Goal: Task Accomplishment & Management: Complete application form

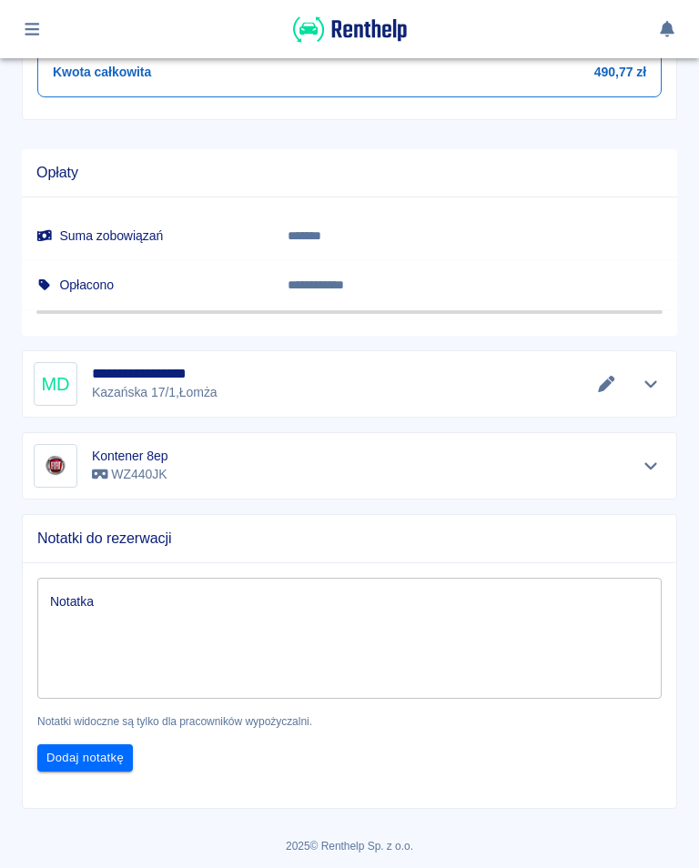
scroll to position [955, 0]
click at [603, 380] on icon "Edytuj dane" at bounding box center [606, 385] width 21 height 16
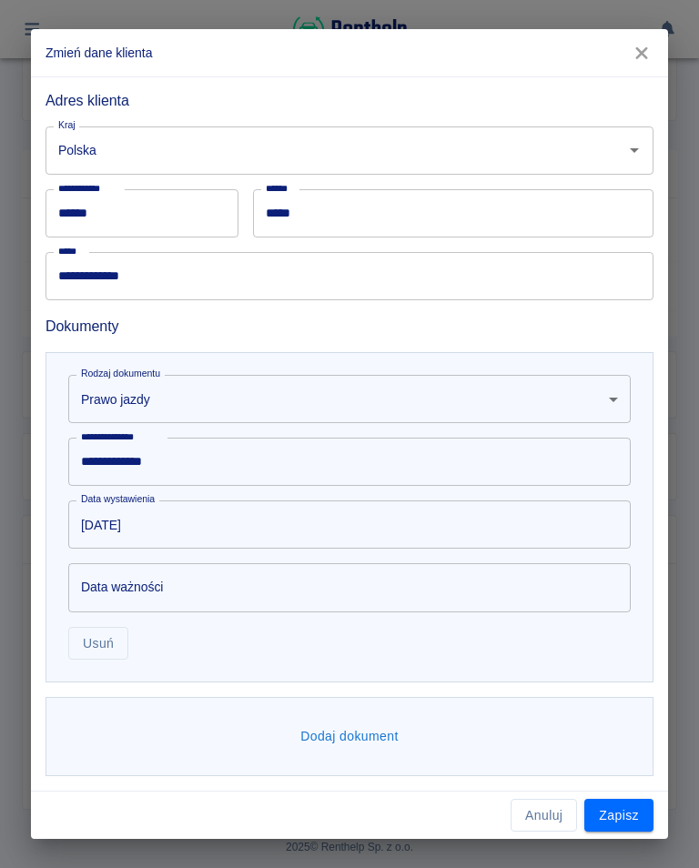
scroll to position [405, 0]
click at [127, 595] on div "Data ważności Data ważności" at bounding box center [349, 588] width 562 height 48
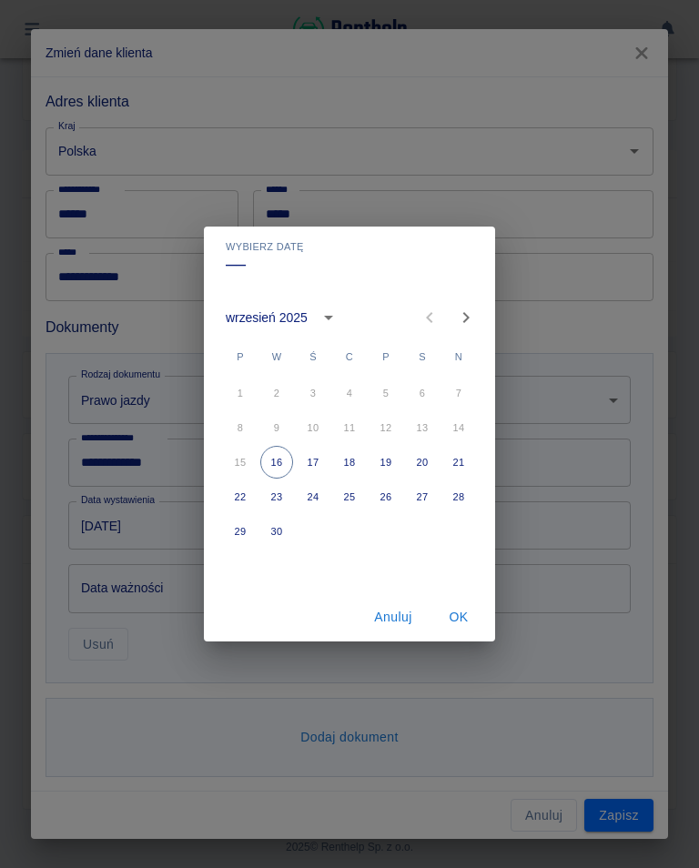
scroll to position [835, 0]
click at [458, 317] on icon "Next month" at bounding box center [466, 318] width 22 height 22
click at [319, 538] on button "29" at bounding box center [313, 531] width 33 height 33
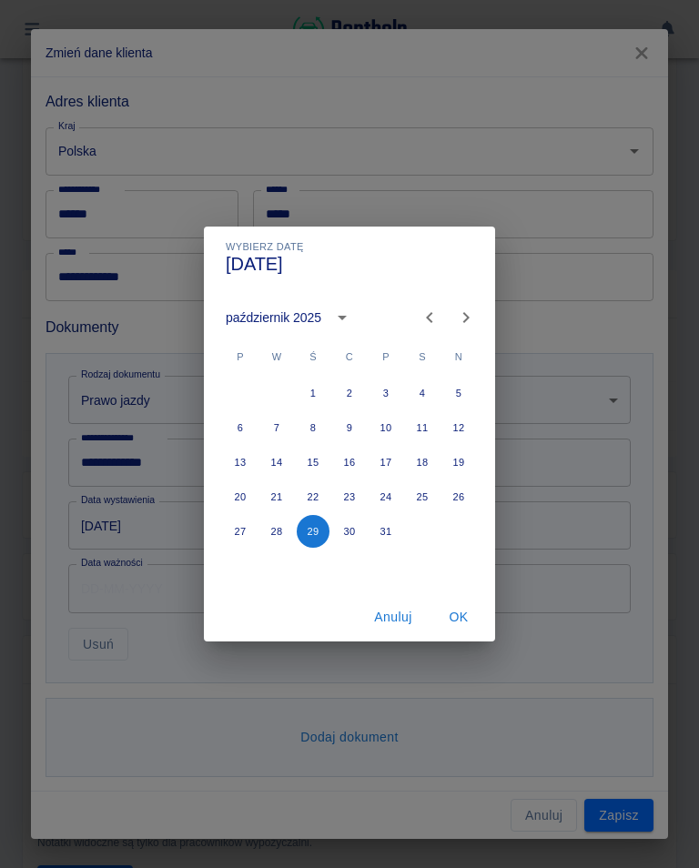
type input "[DATE]"
click at [155, 519] on div "Wybierz datę [DATE] [DATE] P W Ś C P S N 1 2 3 4 5 6 7 8 9 10 11 12 13 14 15 16…" at bounding box center [349, 434] width 699 height 868
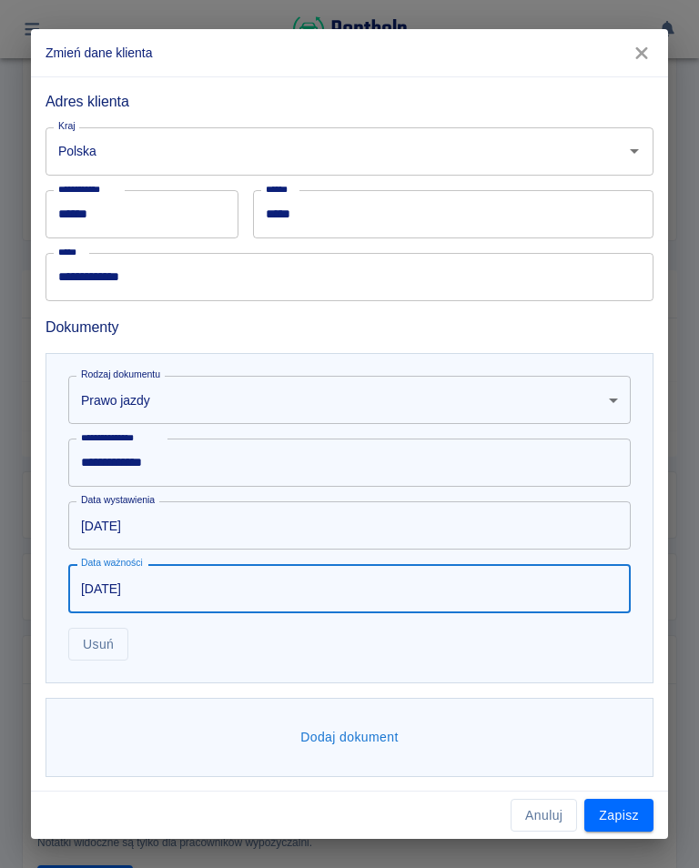
click at [149, 524] on input "[DATE]" at bounding box center [342, 525] width 549 height 48
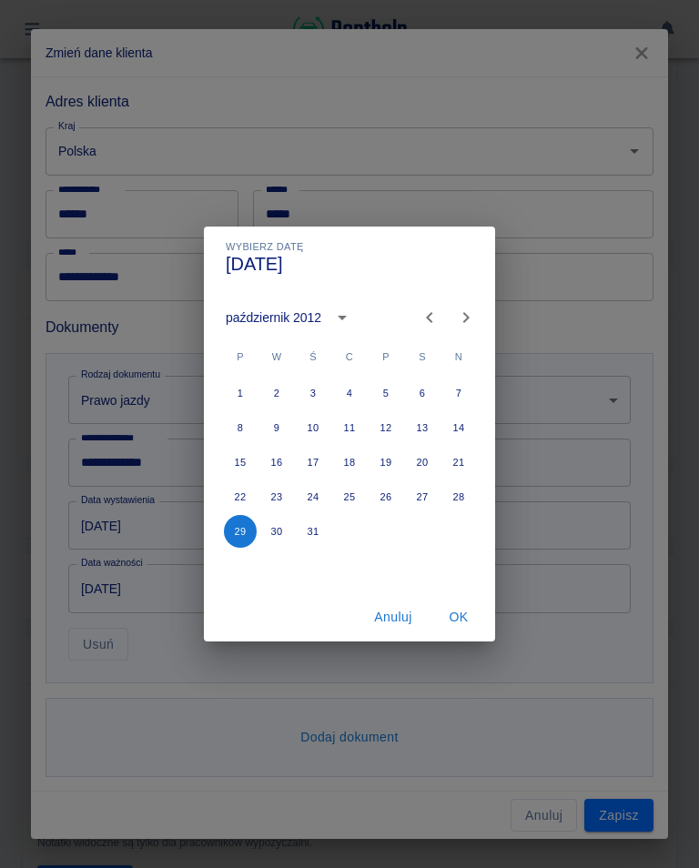
click at [397, 608] on button "Anuluj" at bounding box center [393, 617] width 58 height 34
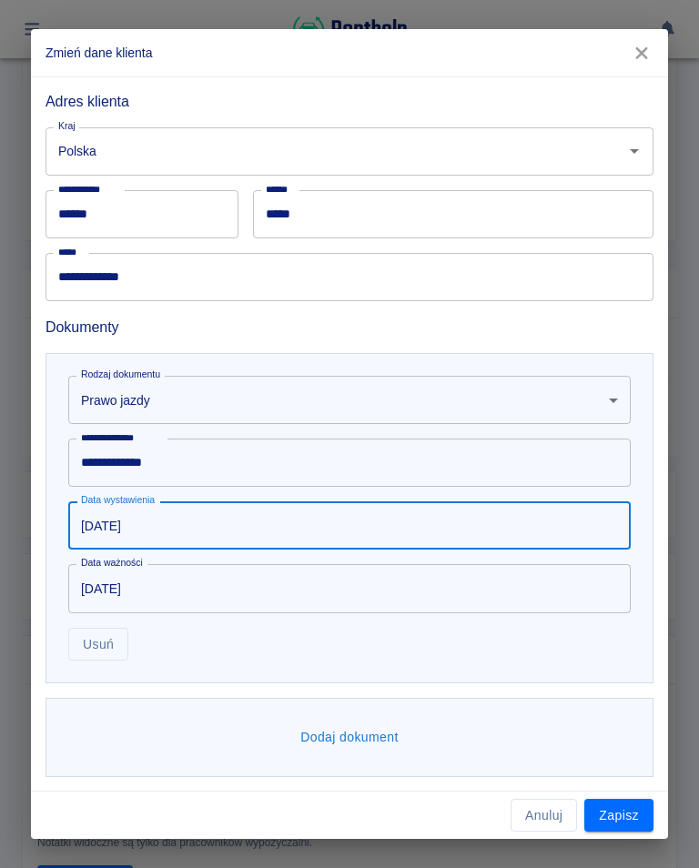
click at [188, 537] on input "[DATE]" at bounding box center [342, 525] width 549 height 48
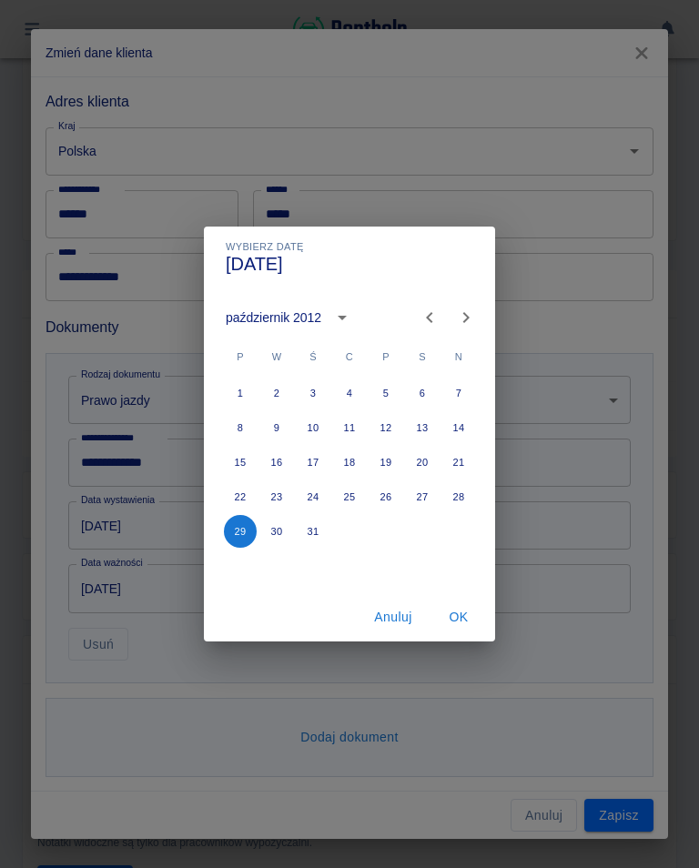
click at [338, 312] on icon "calendar view is open, switch to year view" at bounding box center [342, 318] width 22 height 22
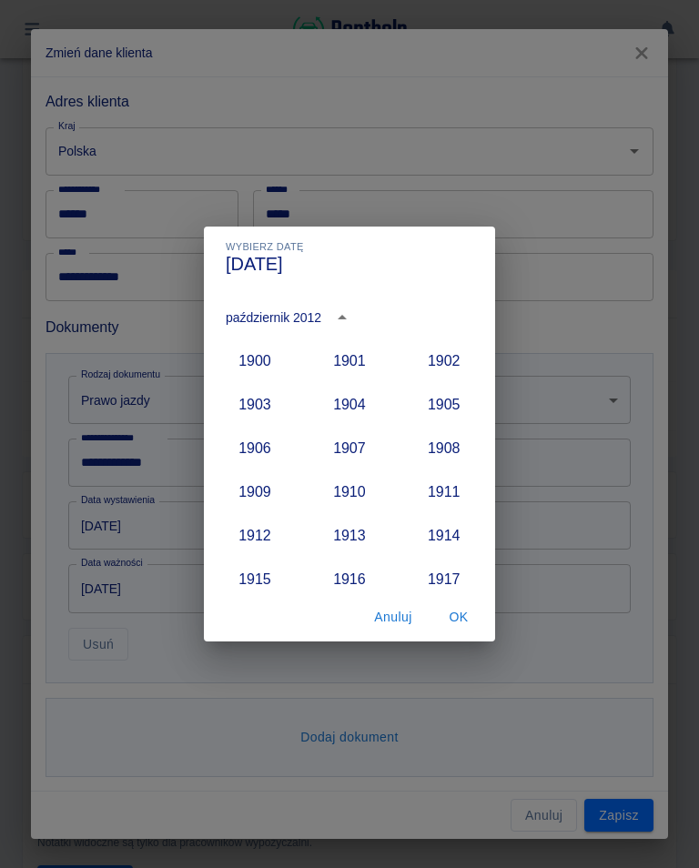
scroll to position [1510, 0]
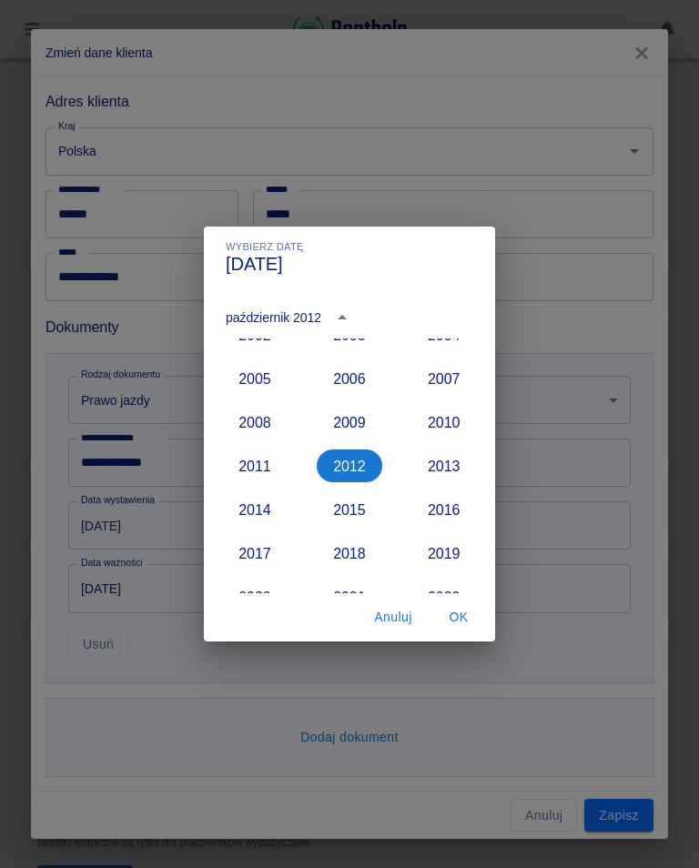
click at [349, 511] on button "2015" at bounding box center [349, 509] width 65 height 33
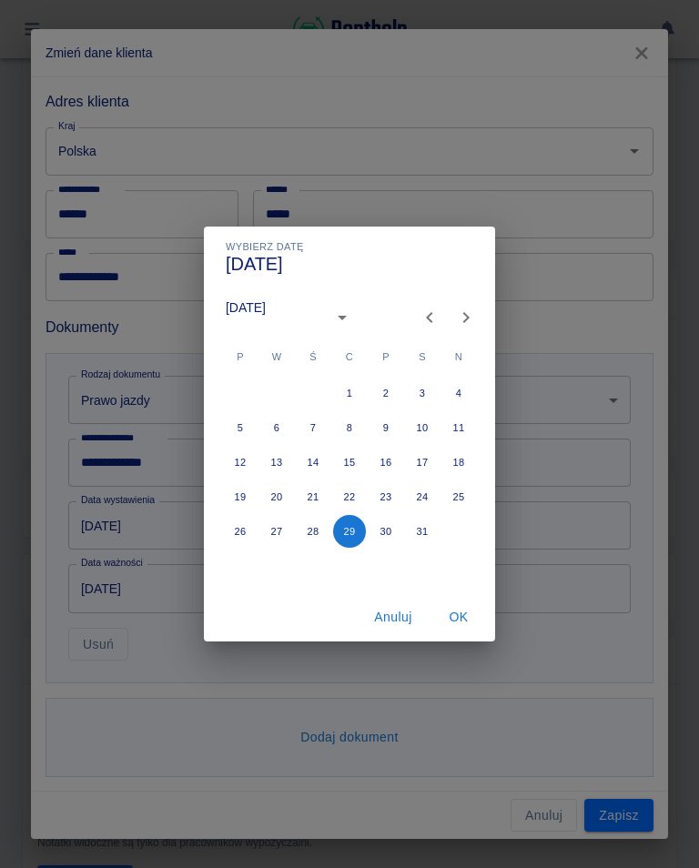
type input "[DATE]"
click at [461, 610] on button "OK" at bounding box center [458, 617] width 58 height 34
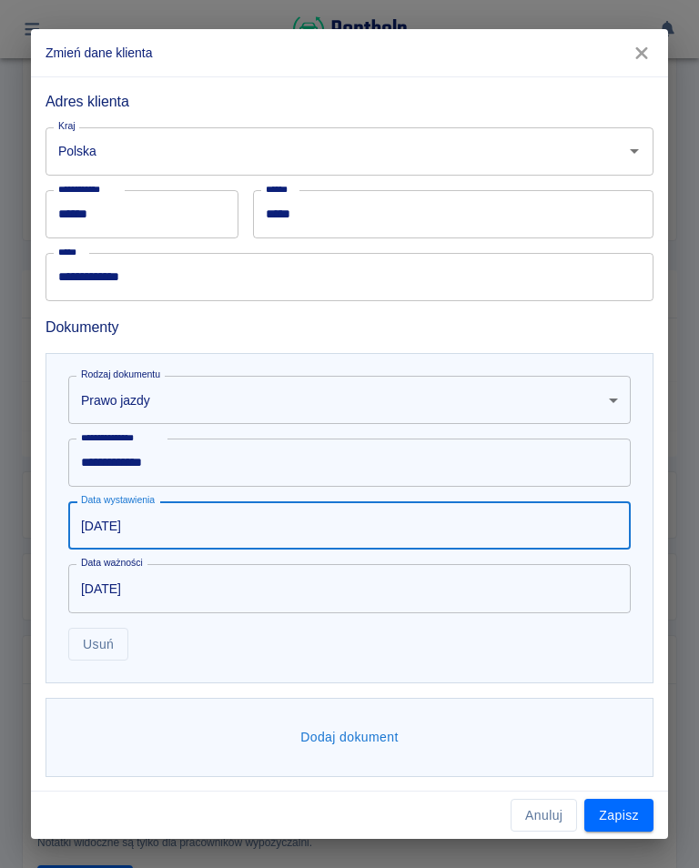
click at [371, 740] on button "Dodaj dokument" at bounding box center [349, 737] width 113 height 34
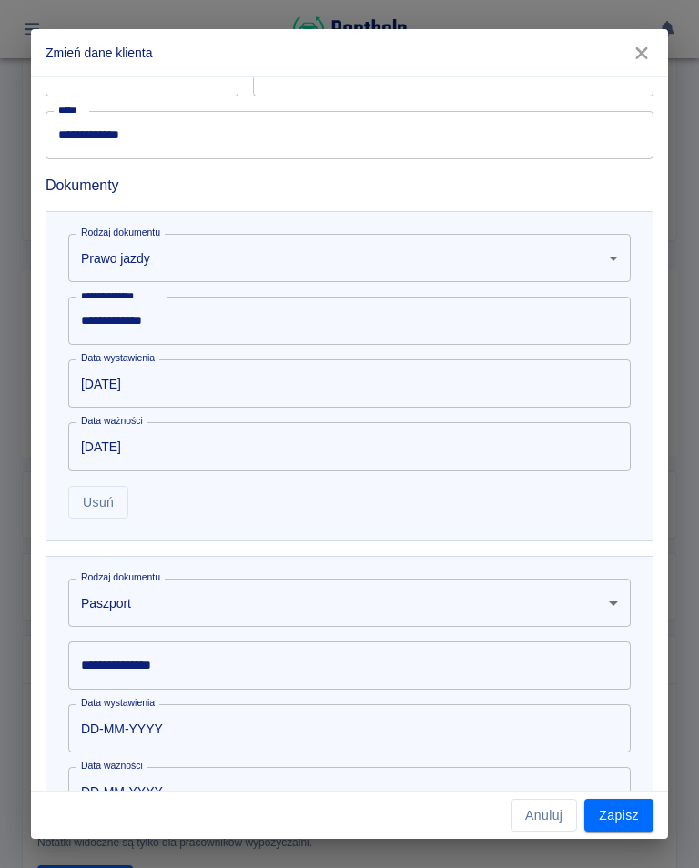
scroll to position [547, 0]
click at [158, 608] on body "**********" at bounding box center [349, 434] width 699 height 868
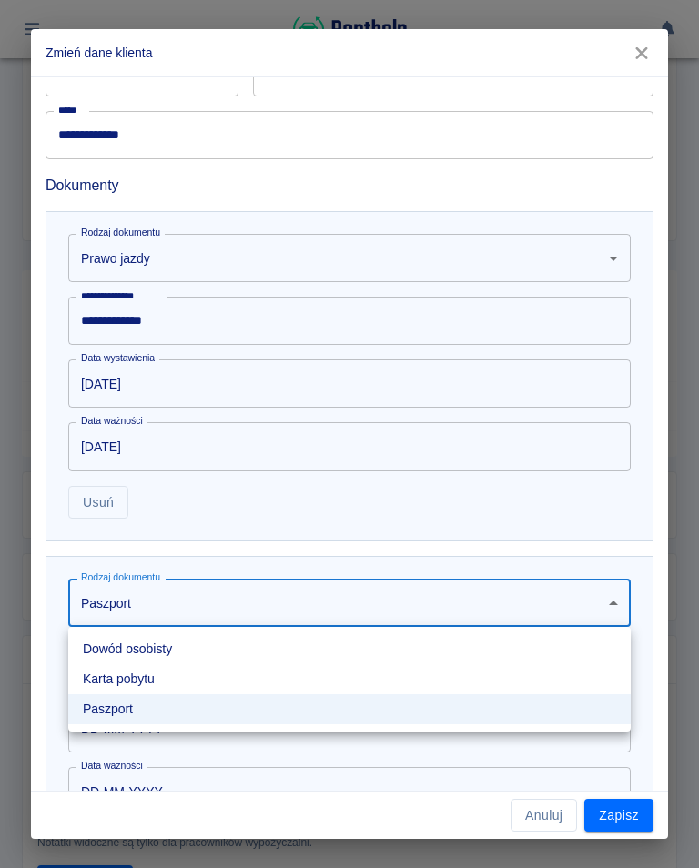
click at [154, 649] on li "Dowód osobisty" at bounding box center [349, 649] width 562 height 30
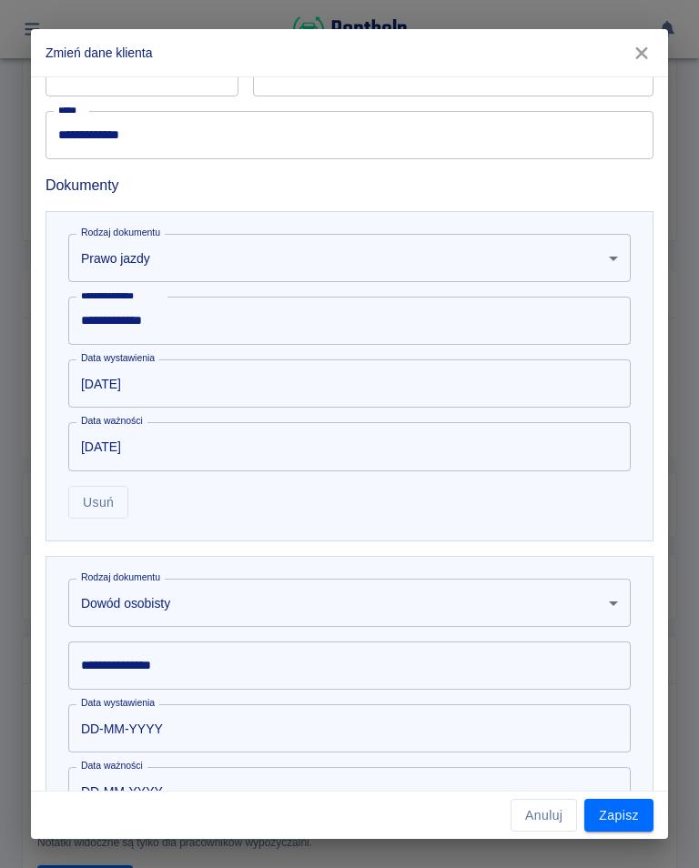
click at [187, 664] on input "**********" at bounding box center [349, 665] width 562 height 48
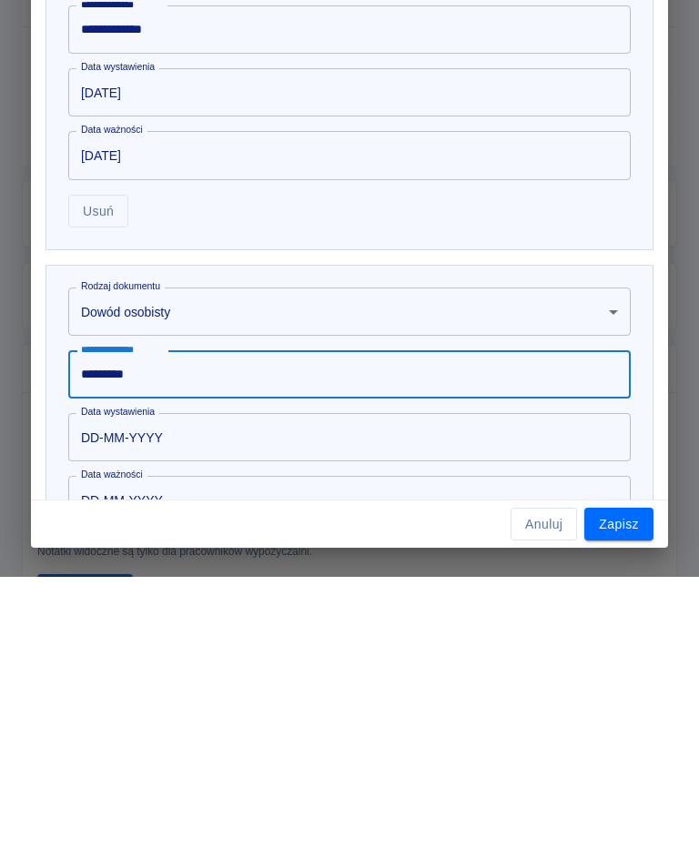
type input "*********"
click at [144, 704] on input "DD-MM-YYYY" at bounding box center [342, 728] width 549 height 48
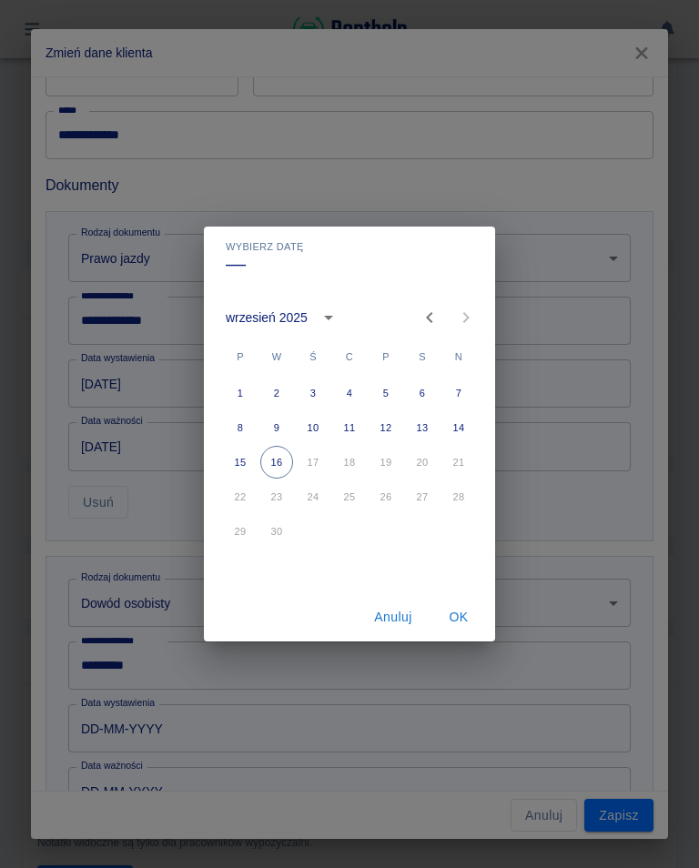
click at [328, 323] on icon "calendar view is open, switch to year view" at bounding box center [328, 318] width 22 height 22
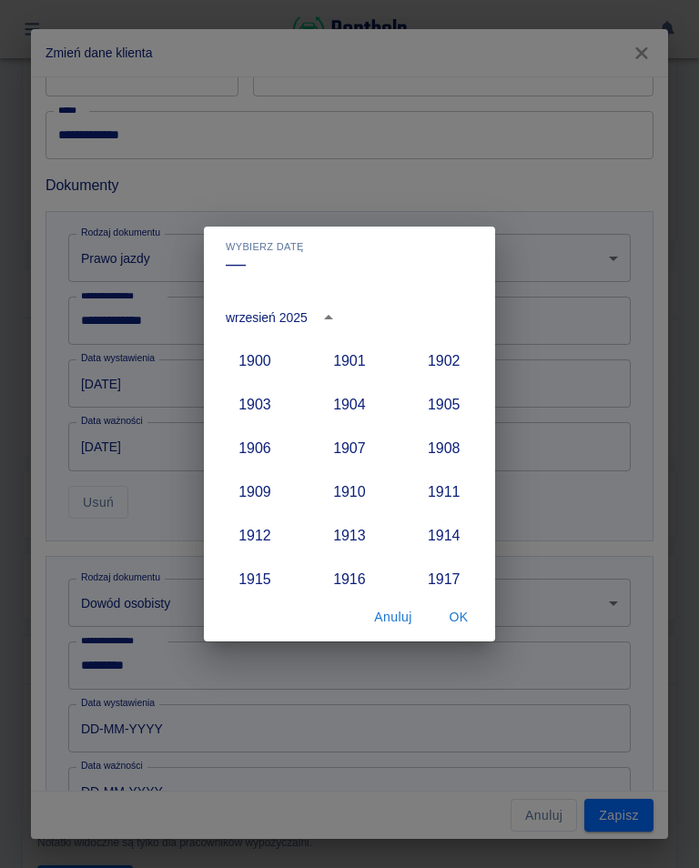
scroll to position [1685, 0]
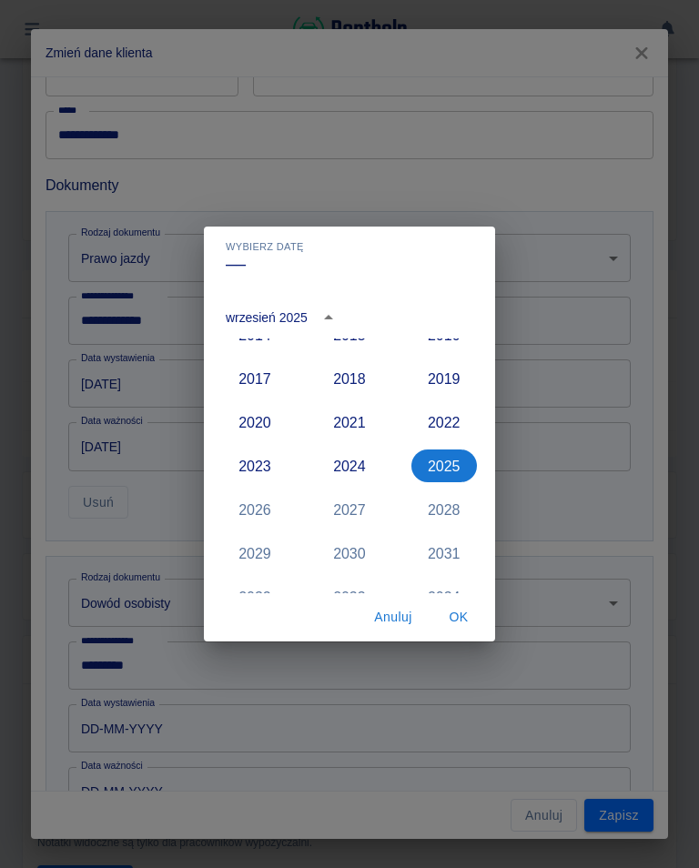
click at [351, 418] on button "2021" at bounding box center [349, 422] width 65 height 33
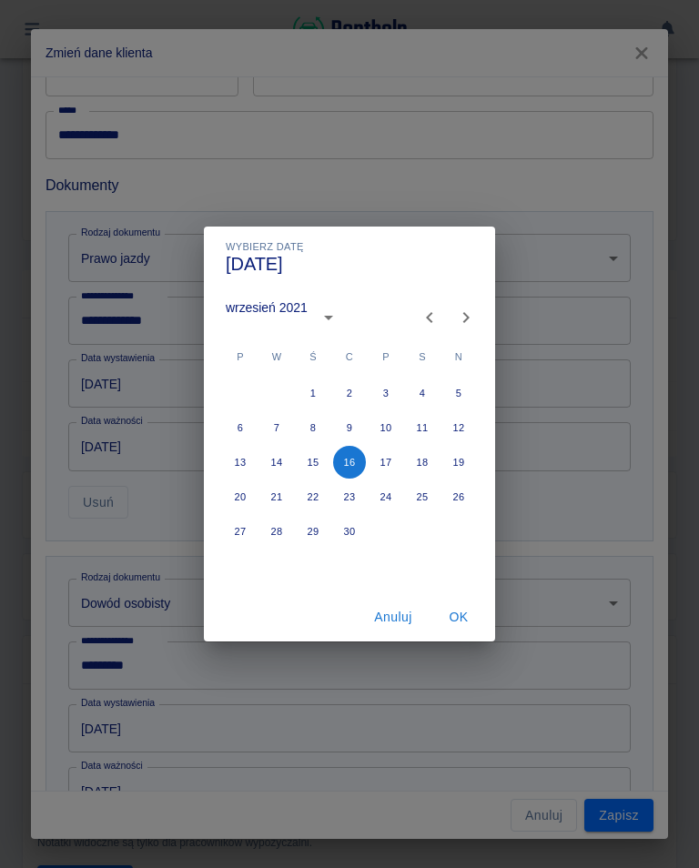
type input "[DATE]"
click at [455, 318] on icon "Next month" at bounding box center [466, 318] width 22 height 22
click at [421, 321] on icon "Previous month" at bounding box center [429, 318] width 22 height 22
click at [420, 321] on icon "Previous month" at bounding box center [429, 318] width 22 height 22
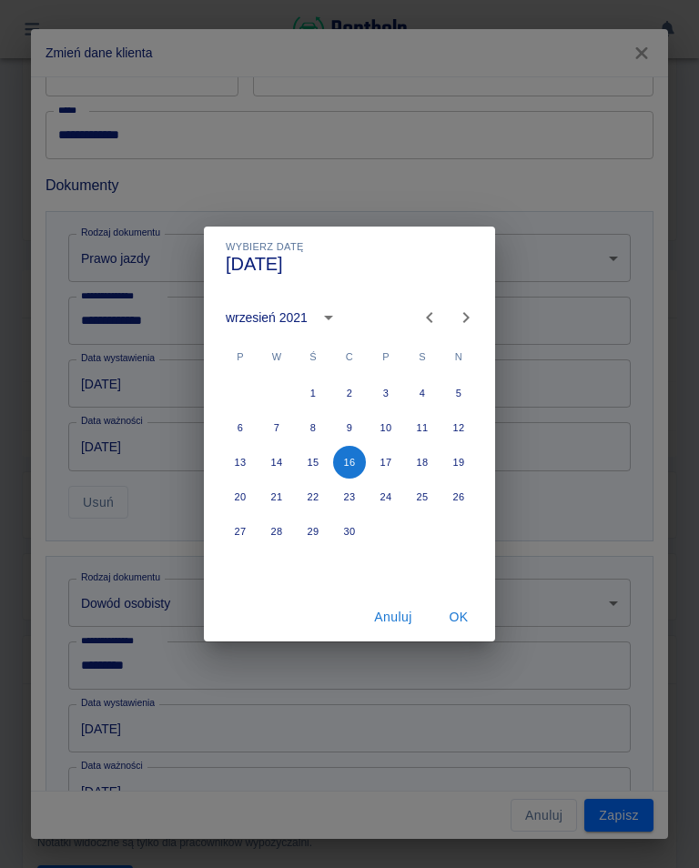
click at [412, 323] on button "Previous month" at bounding box center [429, 317] width 36 height 36
click at [354, 499] on button "22" at bounding box center [349, 496] width 33 height 33
type input "[DATE]"
click at [464, 613] on button "OK" at bounding box center [458, 617] width 58 height 34
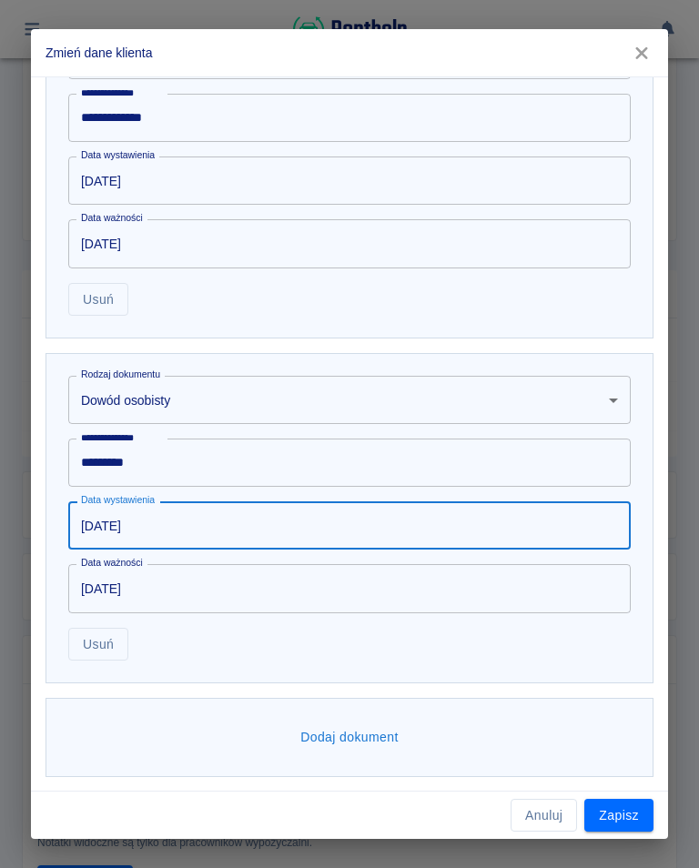
scroll to position [749, 0]
click at [618, 815] on button "Zapisz" at bounding box center [618, 816] width 69 height 34
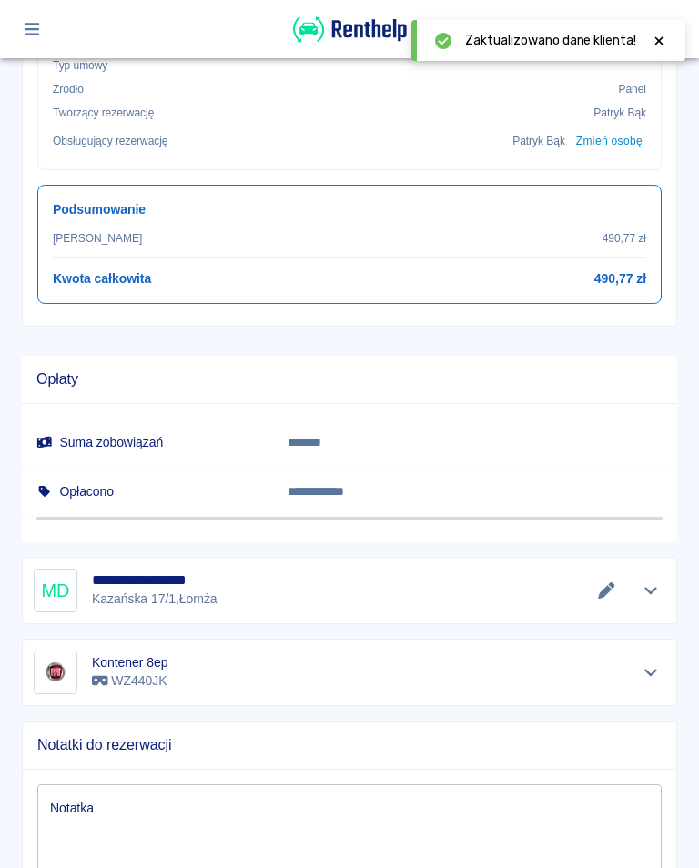
scroll to position [754, 0]
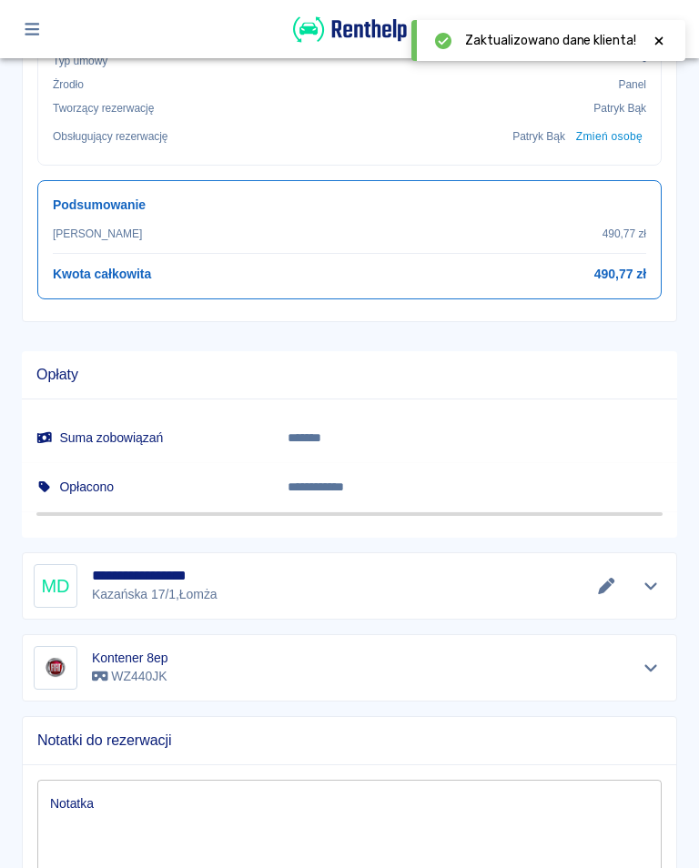
click at [659, 32] on div at bounding box center [658, 40] width 16 height 19
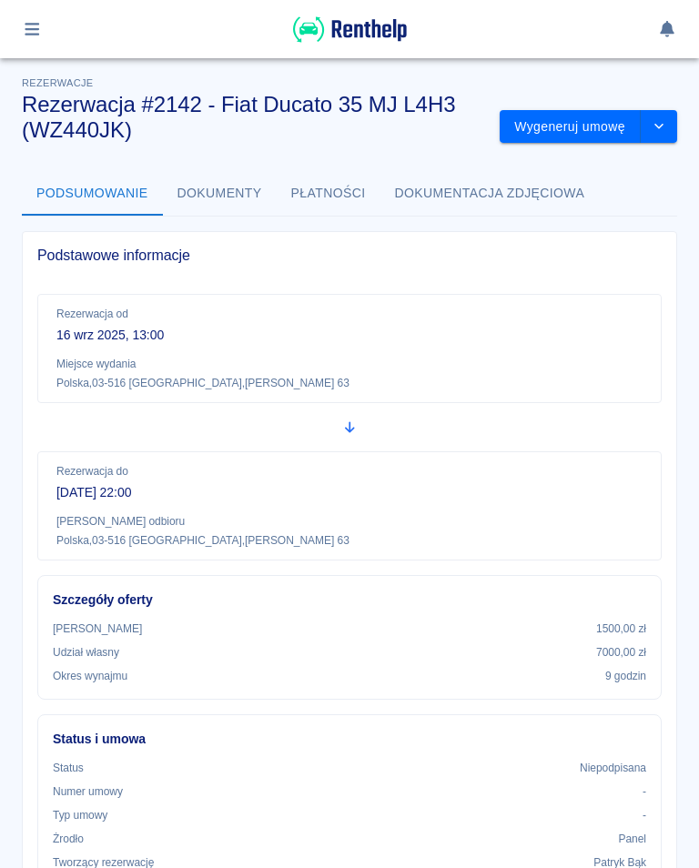
scroll to position [0, 0]
click at [581, 116] on button "Wygeneruj umowę" at bounding box center [569, 127] width 141 height 34
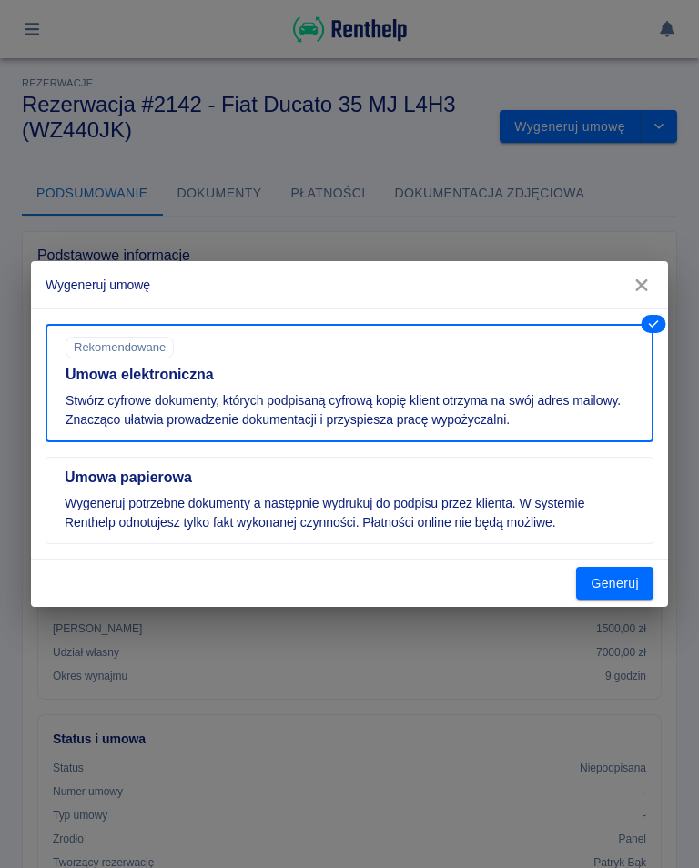
click at [621, 577] on button "Generuj" at bounding box center [614, 584] width 77 height 34
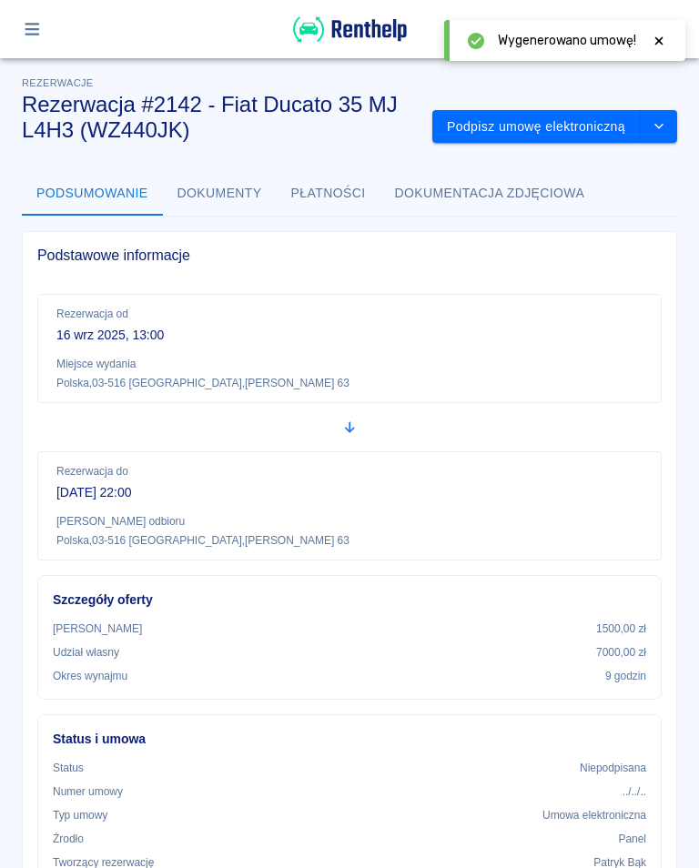
click at [605, 119] on button "Podpisz umowę elektroniczną" at bounding box center [536, 127] width 208 height 34
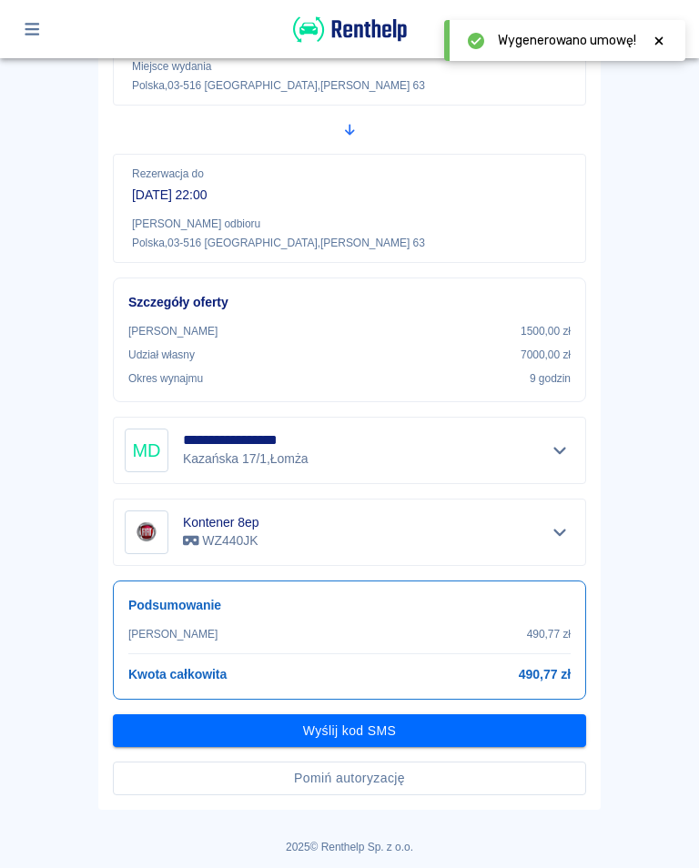
scroll to position [244, 0]
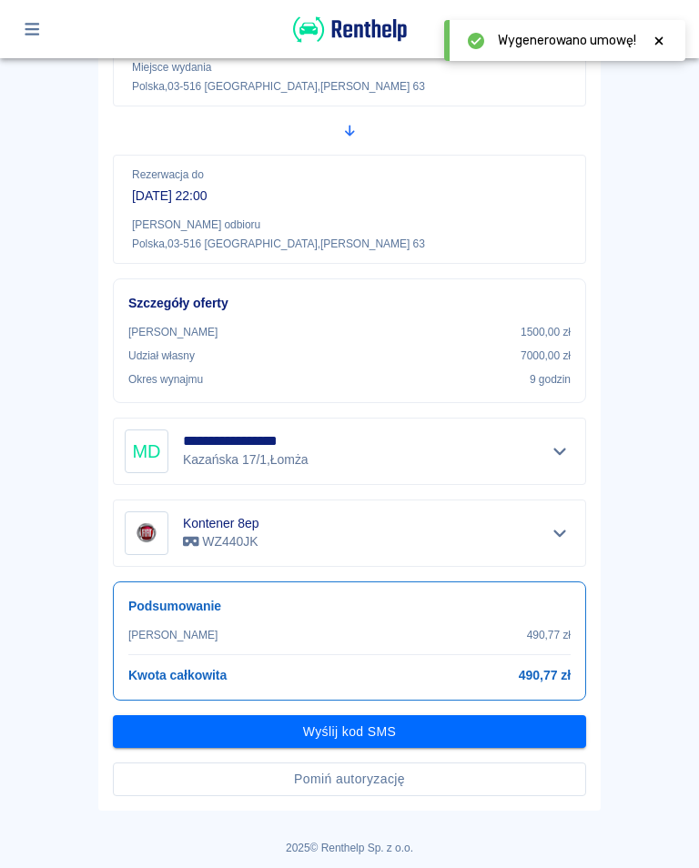
click at [358, 723] on button "Wyślij kod SMS" at bounding box center [349, 732] width 473 height 34
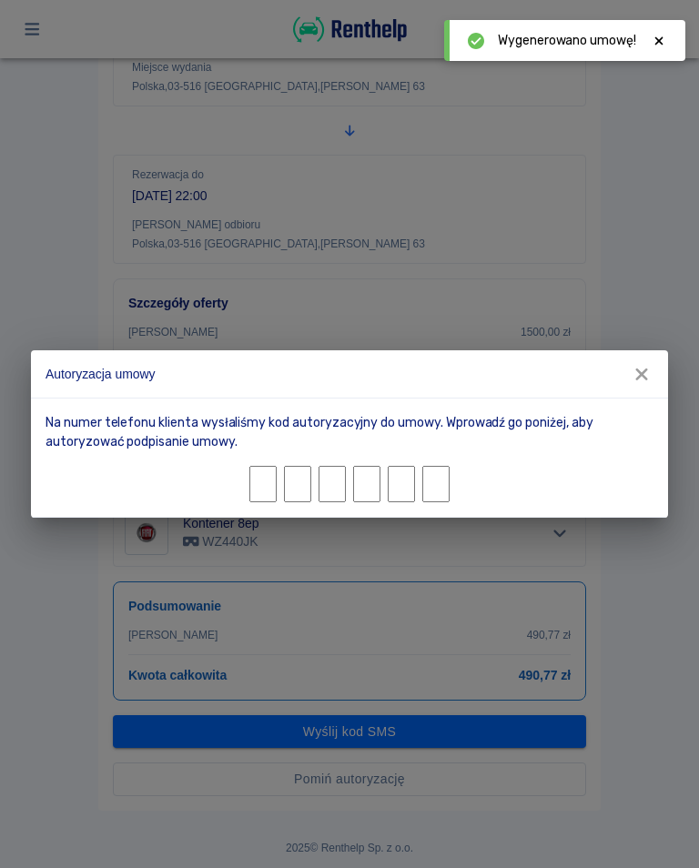
click at [630, 39] on span "Wygenerowano umowę!" at bounding box center [567, 40] width 138 height 19
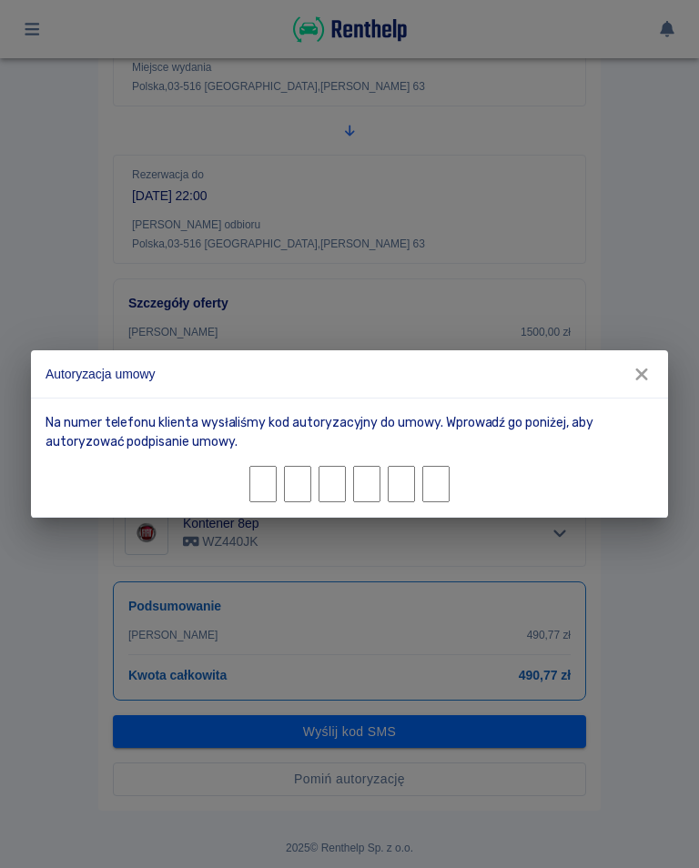
click at [630, 23] on span "Wygenerowano umowę!" at bounding box center [567, 13] width 138 height 19
click at [251, 478] on input "Character 1." at bounding box center [262, 484] width 27 height 36
type input "0"
type input "8"
type input "1"
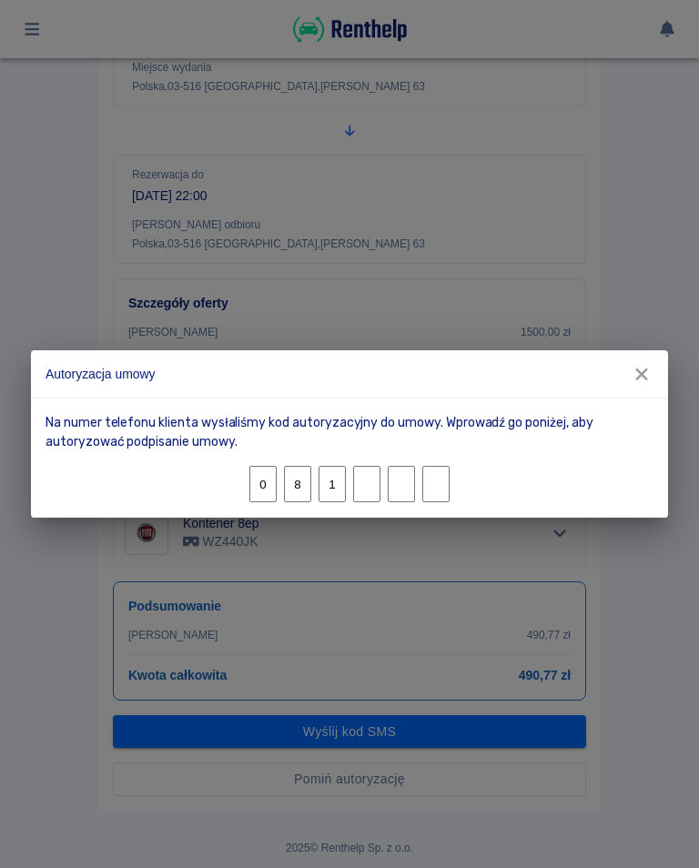
type input "3"
type input "1"
type input "8"
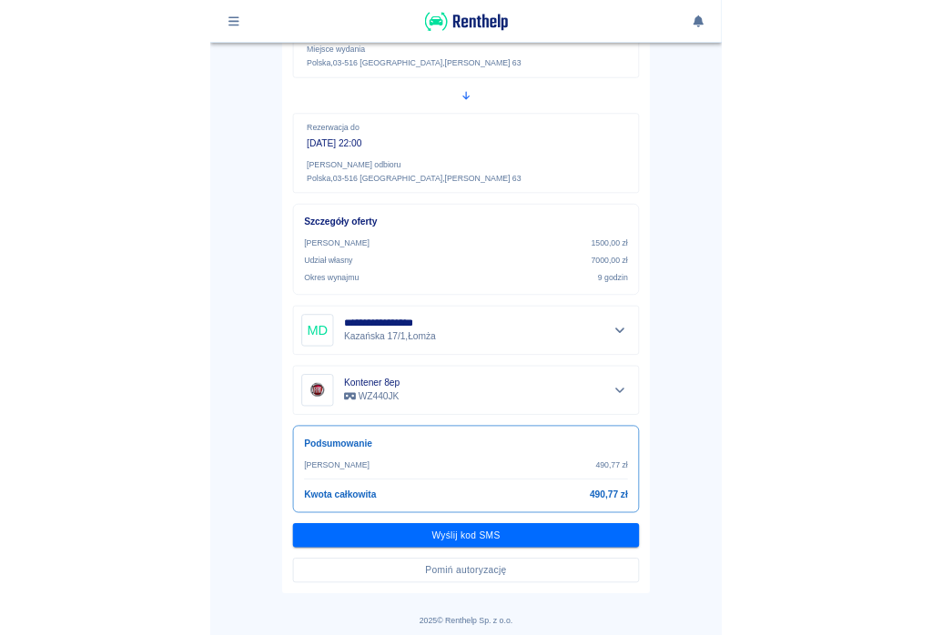
scroll to position [196, 0]
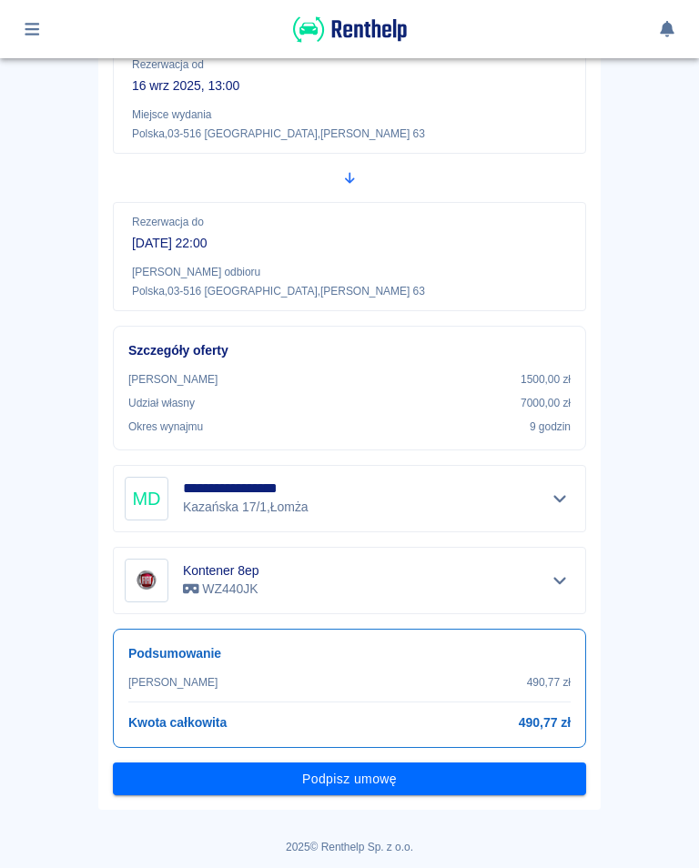
click at [363, 773] on button "Podpisz umowę" at bounding box center [349, 779] width 473 height 34
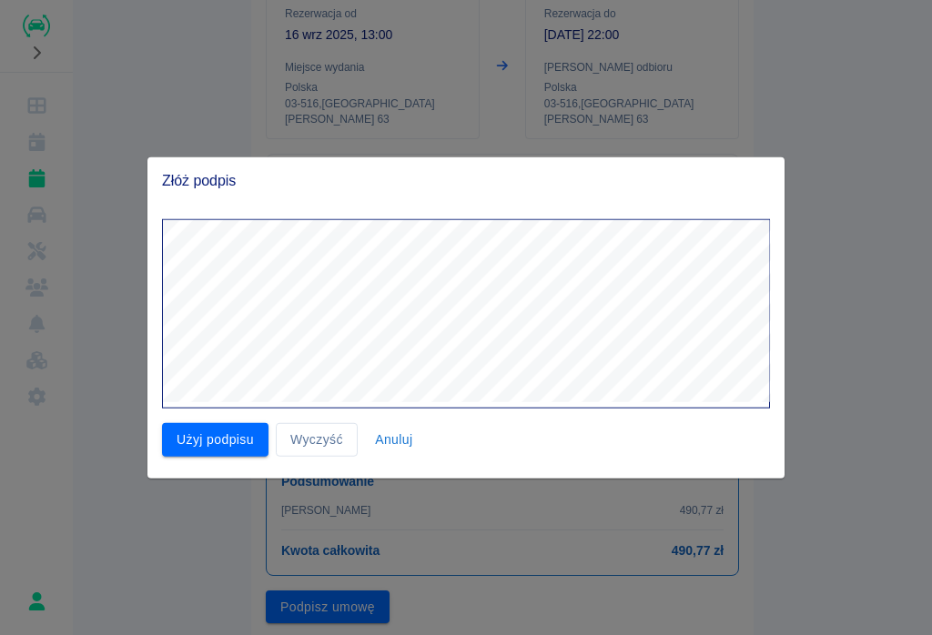
click at [206, 442] on button "Użyj podpisu" at bounding box center [215, 440] width 106 height 34
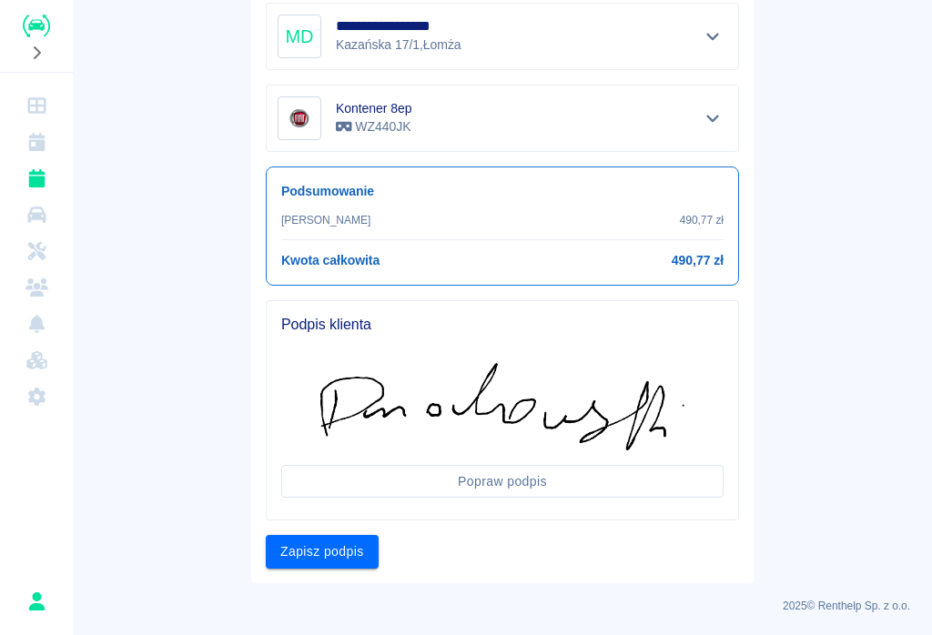
click at [325, 551] on button "Zapisz podpis" at bounding box center [322, 552] width 113 height 34
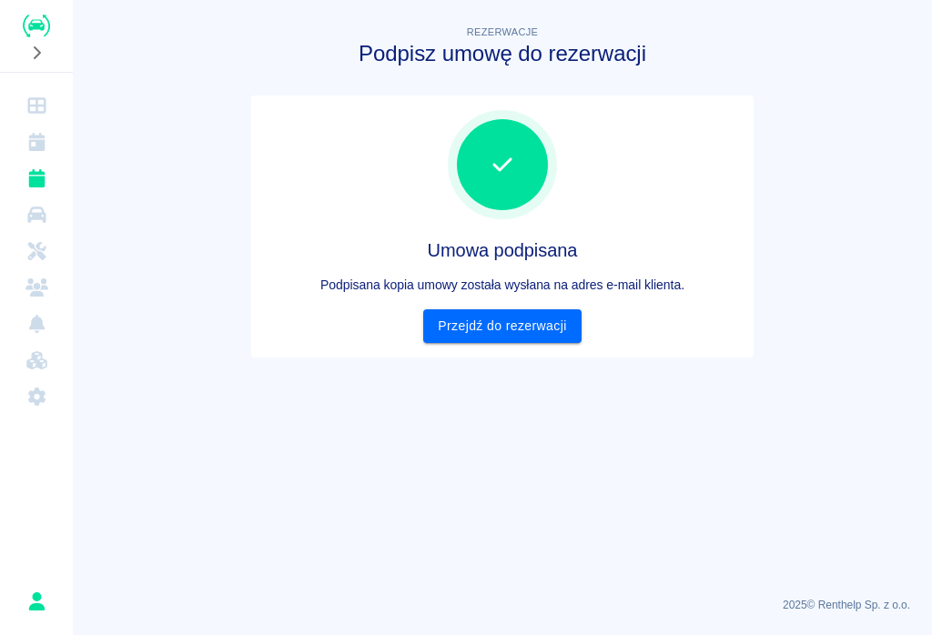
scroll to position [0, 0]
click at [533, 312] on link "Przejdź do rezerwacji" at bounding box center [501, 326] width 157 height 34
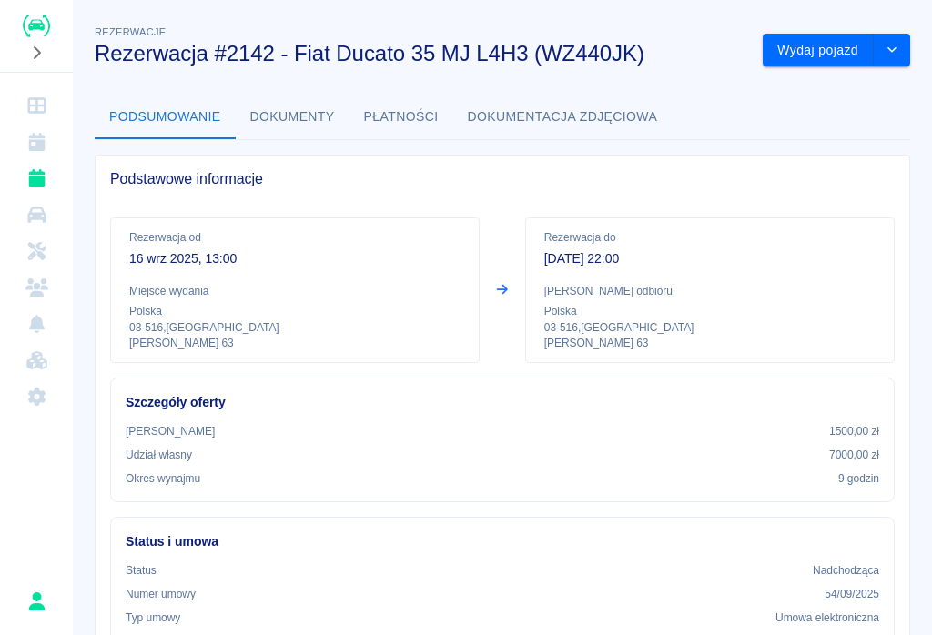
click at [698, 42] on button "Wydaj pojazd" at bounding box center [817, 51] width 111 height 34
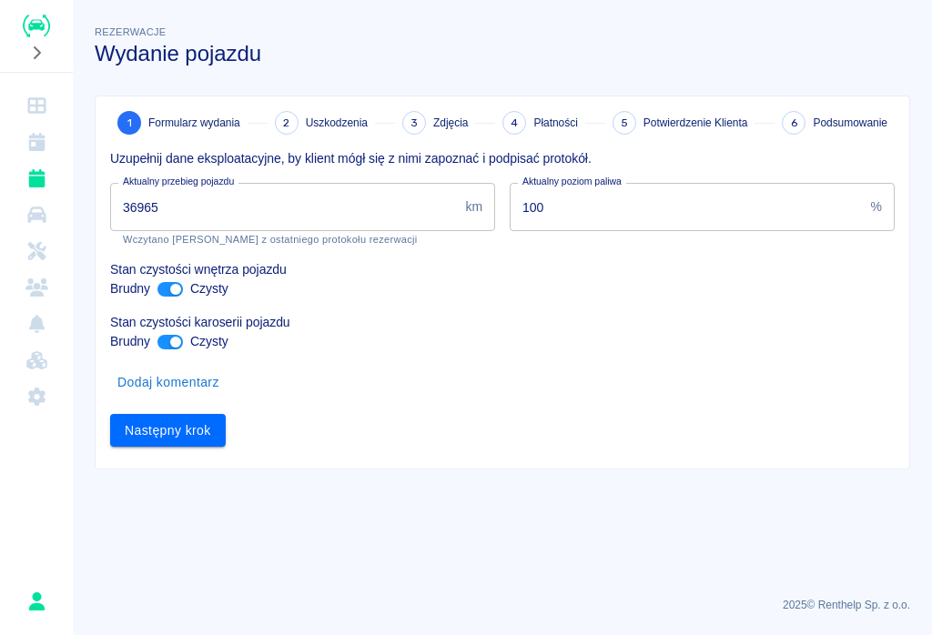
click at [168, 203] on input "36965" at bounding box center [284, 207] width 348 height 48
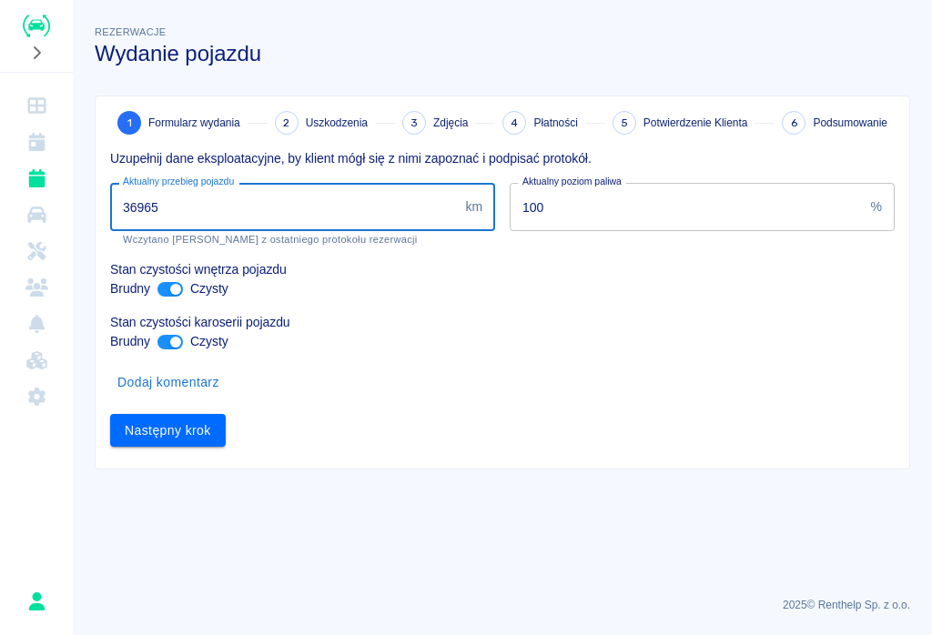
click at [174, 206] on input "36965" at bounding box center [284, 207] width 348 height 48
type input "36995"
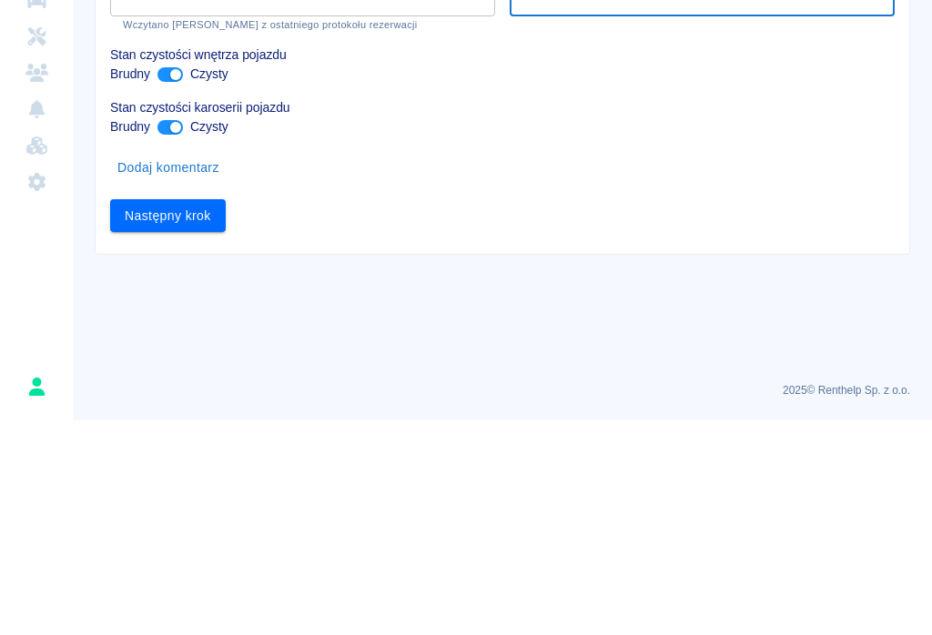
click at [154, 414] on button "Następny krok" at bounding box center [168, 431] width 116 height 34
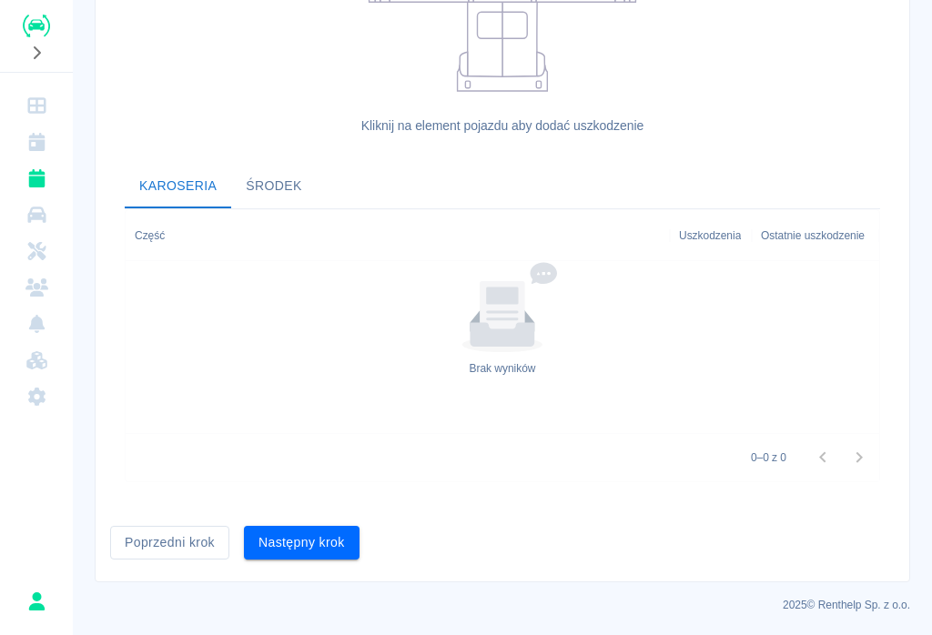
scroll to position [499, 0]
click at [314, 533] on button "Następny krok" at bounding box center [302, 544] width 116 height 34
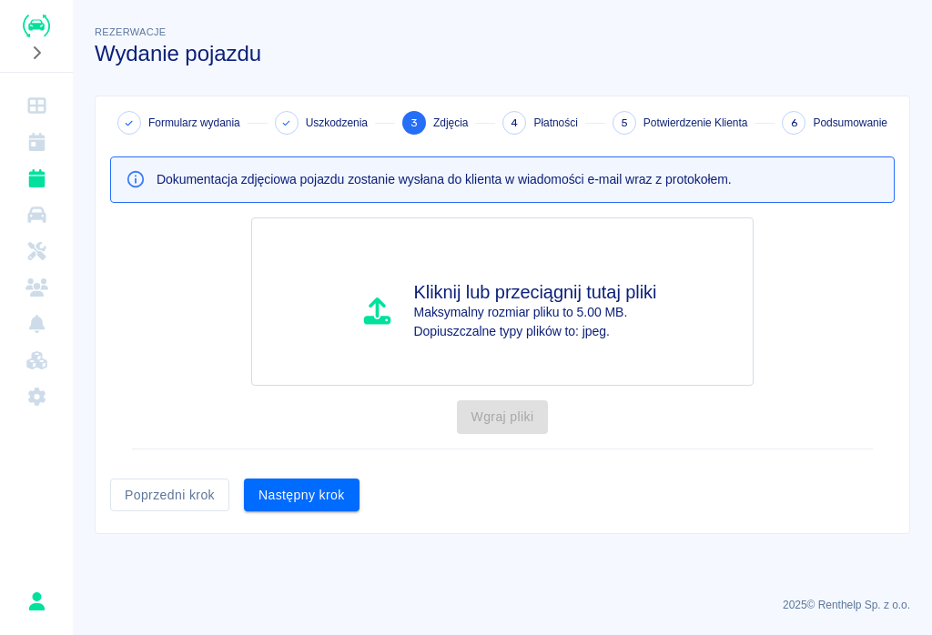
scroll to position [0, 0]
click at [306, 473] on div "Następny krok" at bounding box center [294, 488] width 130 height 48
click at [314, 487] on button "Następny krok" at bounding box center [302, 496] width 116 height 34
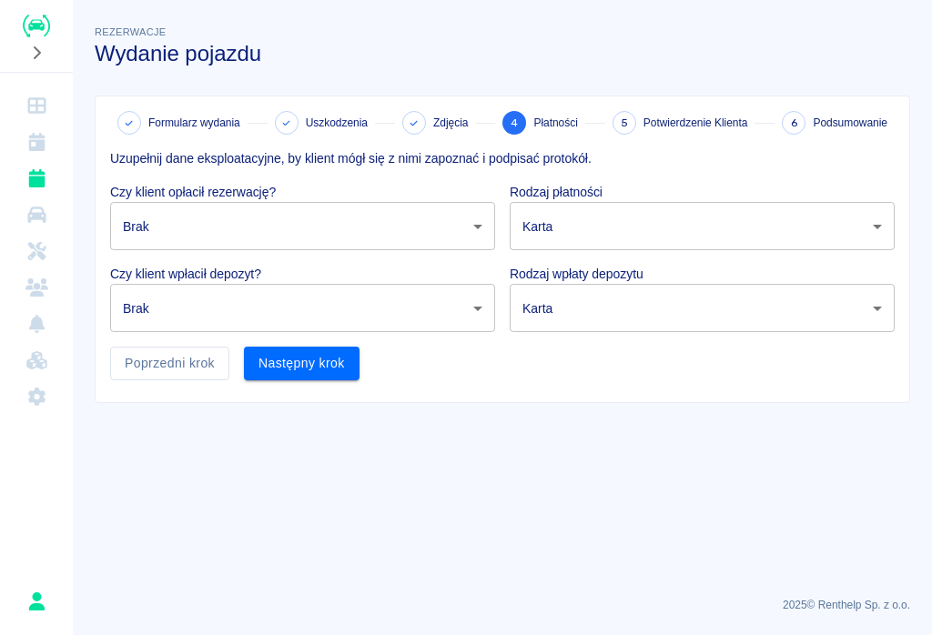
click at [189, 213] on body "Używamy plików Cookies, by zapewnić Ci najlepsze możliwe doświadczenie. Aby dow…" at bounding box center [466, 317] width 932 height 635
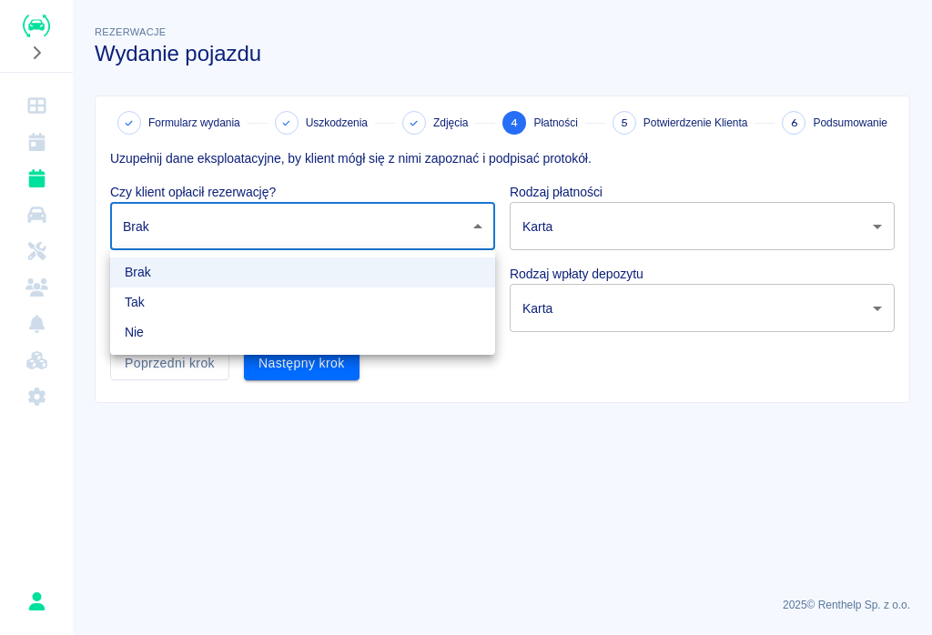
click at [147, 303] on li "Tak" at bounding box center [302, 302] width 385 height 30
type input "true"
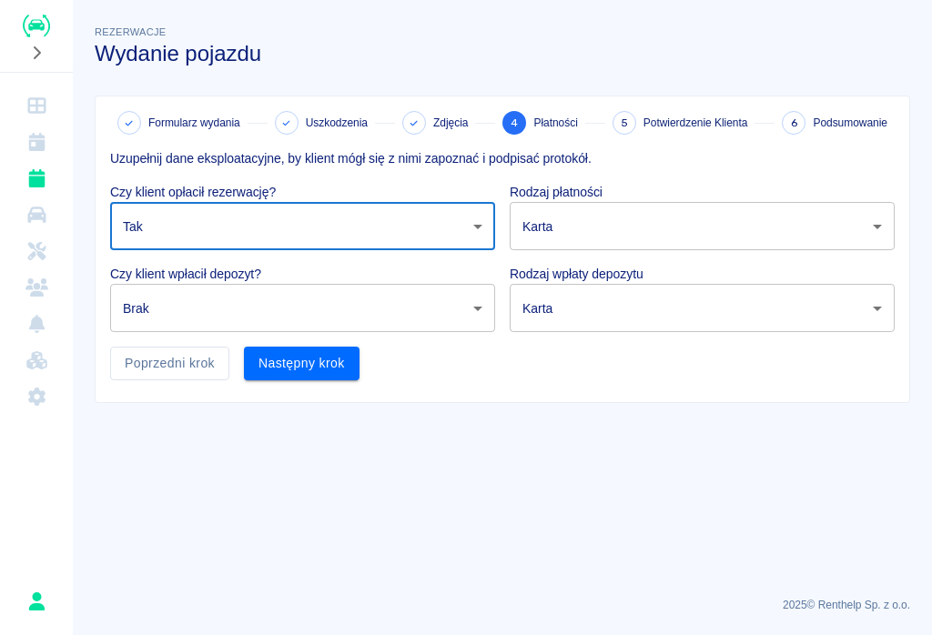
click at [482, 309] on body "Używamy plików Cookies, by zapewnić Ci najlepsze możliwe doświadczenie. Aby dow…" at bounding box center [466, 317] width 932 height 635
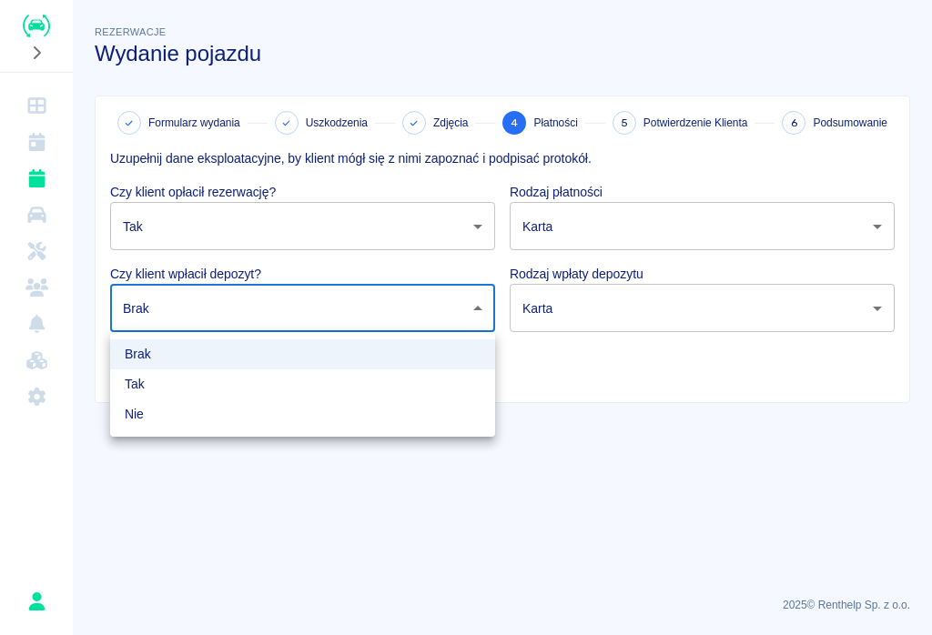
click at [154, 383] on li "Tak" at bounding box center [302, 384] width 385 height 30
type input "true"
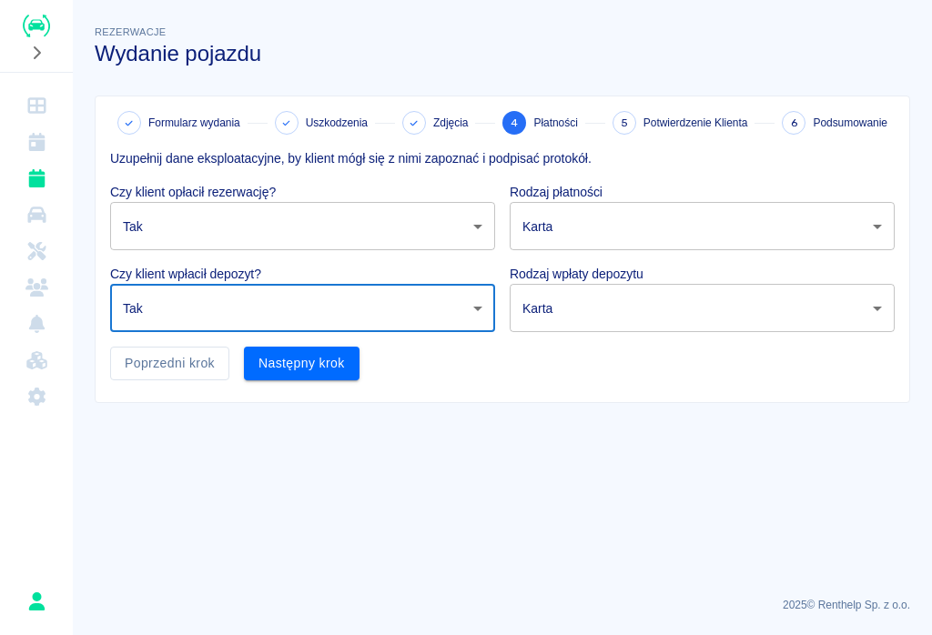
click at [698, 231] on body "Używamy plików Cookies, by zapewnić Ci najlepsze możliwe doświadczenie. Aby dow…" at bounding box center [466, 317] width 932 height 635
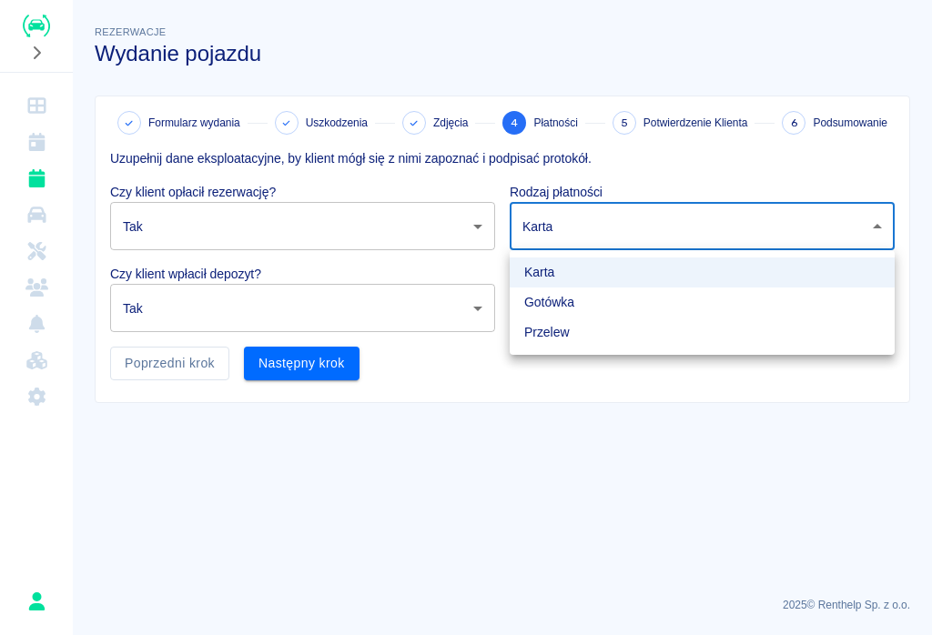
click at [561, 291] on li "Gotówka" at bounding box center [701, 302] width 385 height 30
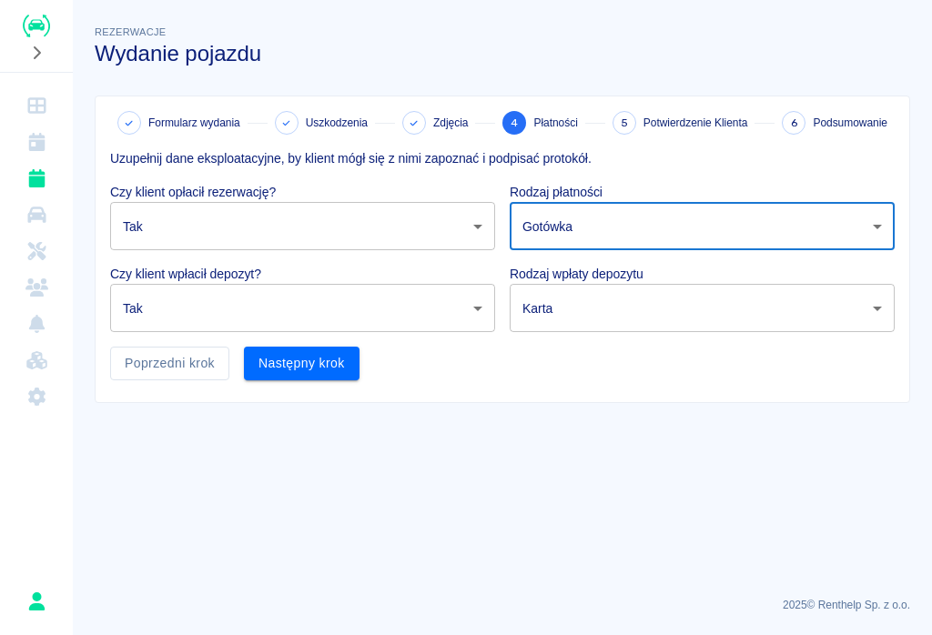
click at [698, 306] on body "Używamy plików Cookies, by zapewnić Ci najlepsze możliwe doświadczenie. Aby dow…" at bounding box center [466, 317] width 932 height 635
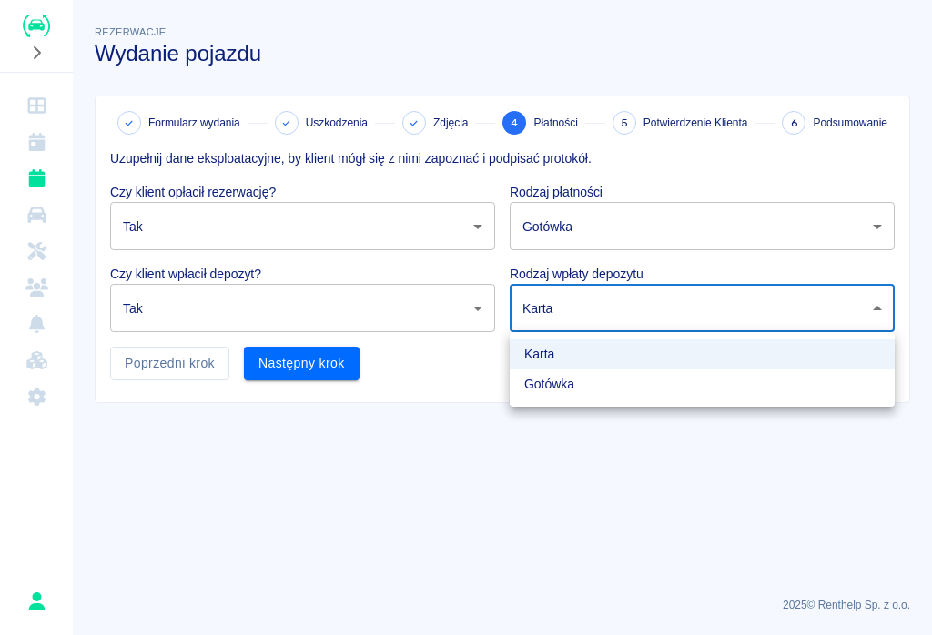
click at [698, 230] on div at bounding box center [466, 317] width 932 height 635
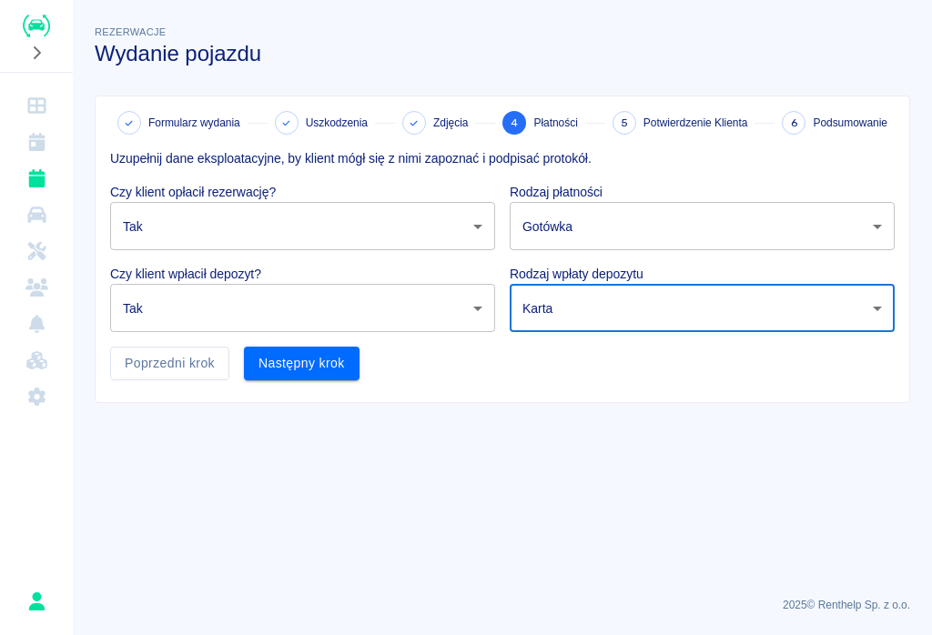
click at [570, 232] on body "Używamy plików Cookies, by zapewnić Ci najlepsze możliwe doświadczenie. Aby dow…" at bounding box center [466, 317] width 932 height 635
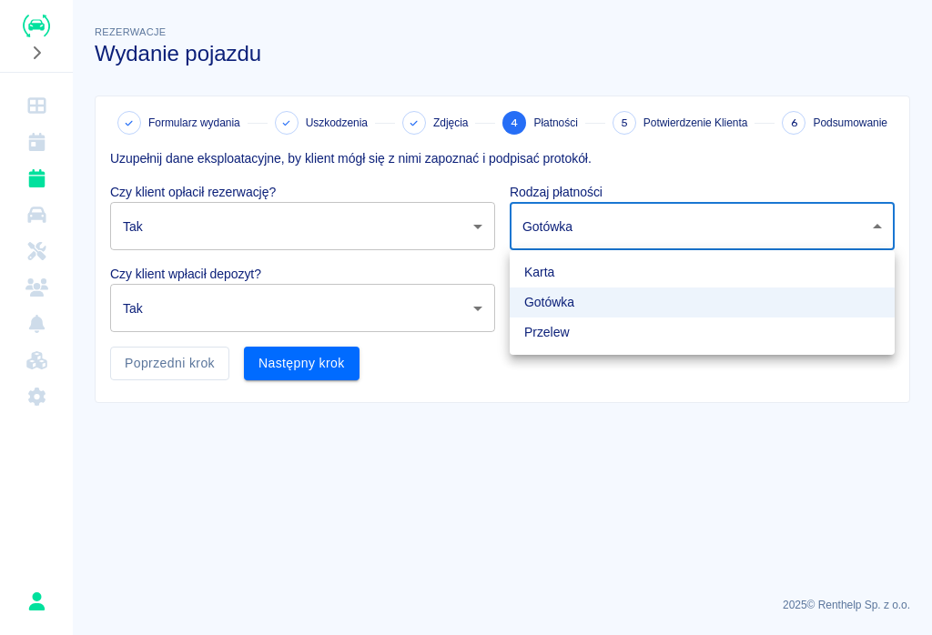
click at [566, 332] on li "Przelew" at bounding box center [701, 332] width 385 height 30
type input "bank_transfer"
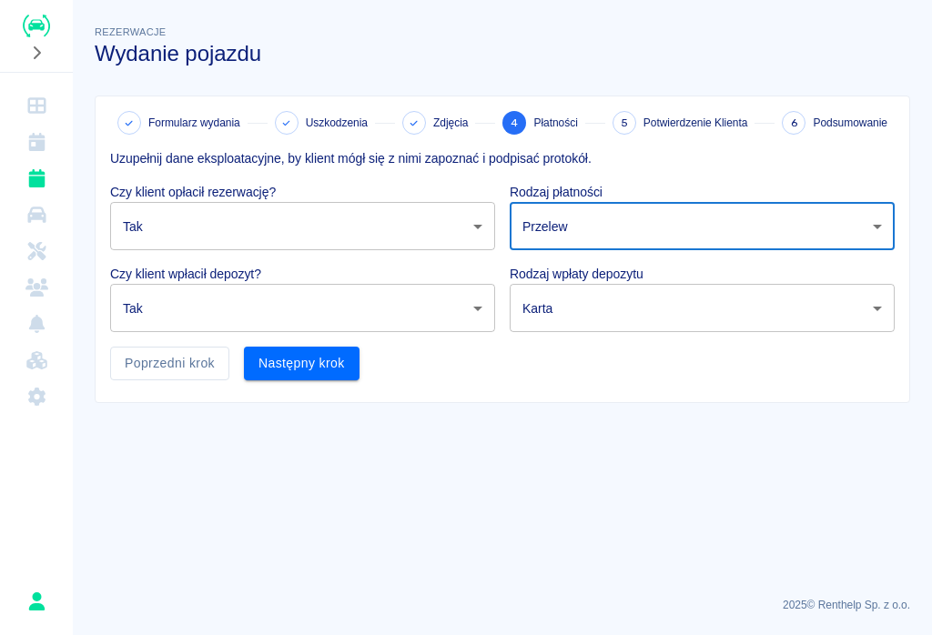
click at [698, 304] on body "Używamy plików Cookies, by zapewnić Ci najlepsze możliwe doświadczenie. Aby dow…" at bounding box center [466, 317] width 932 height 635
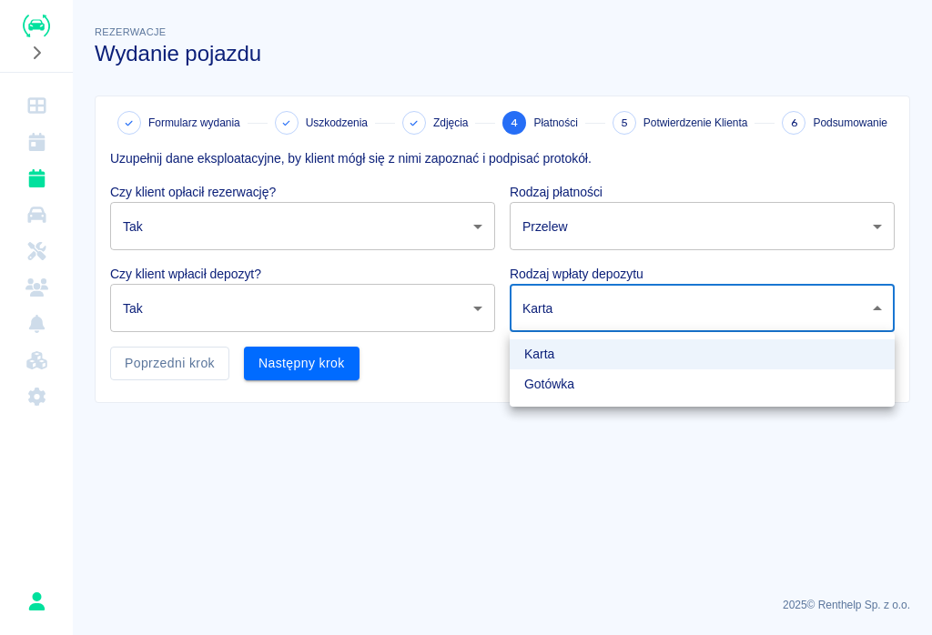
click at [570, 385] on li "Gotówka" at bounding box center [701, 384] width 385 height 30
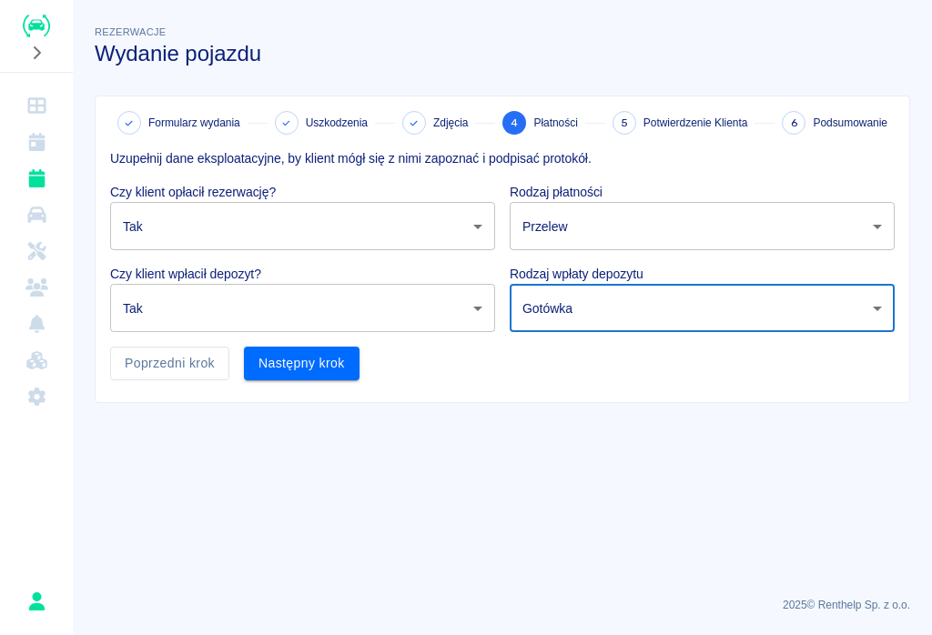
type input "cash"
click at [307, 354] on button "Następny krok" at bounding box center [302, 364] width 116 height 34
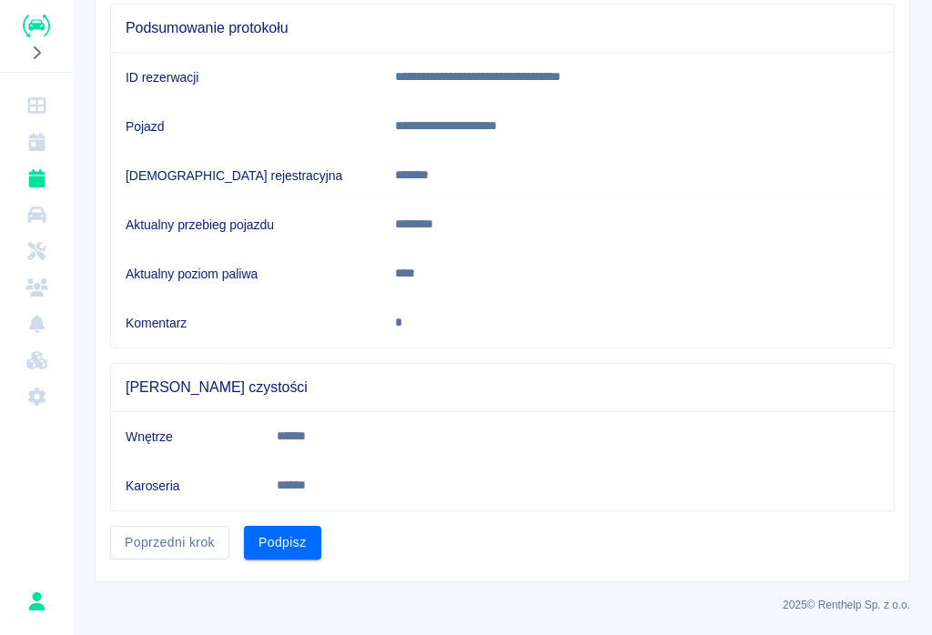
scroll to position [178, 0]
click at [290, 535] on button "Podpisz" at bounding box center [282, 544] width 77 height 34
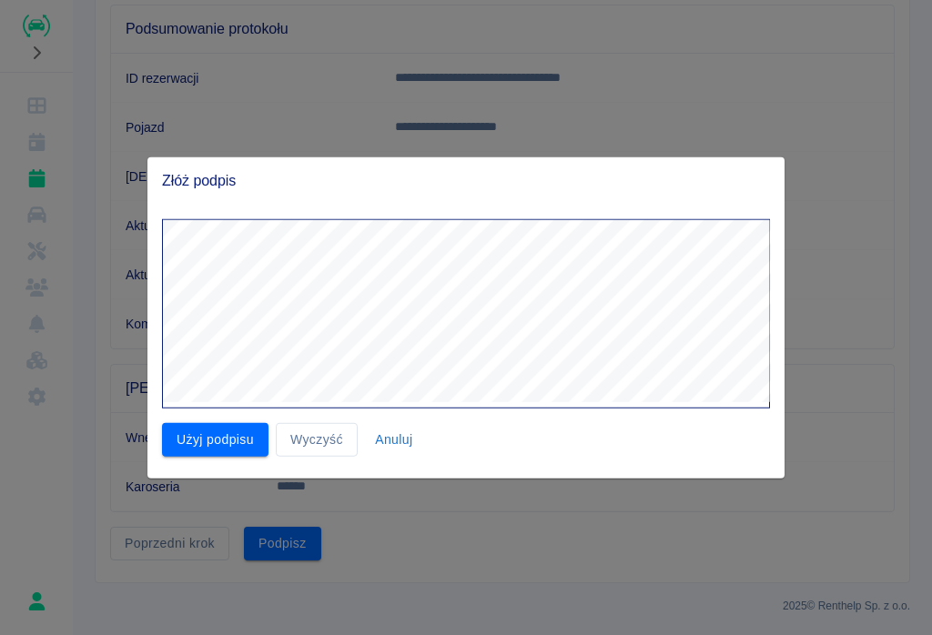
click at [212, 427] on button "Użyj podpisu" at bounding box center [215, 440] width 106 height 34
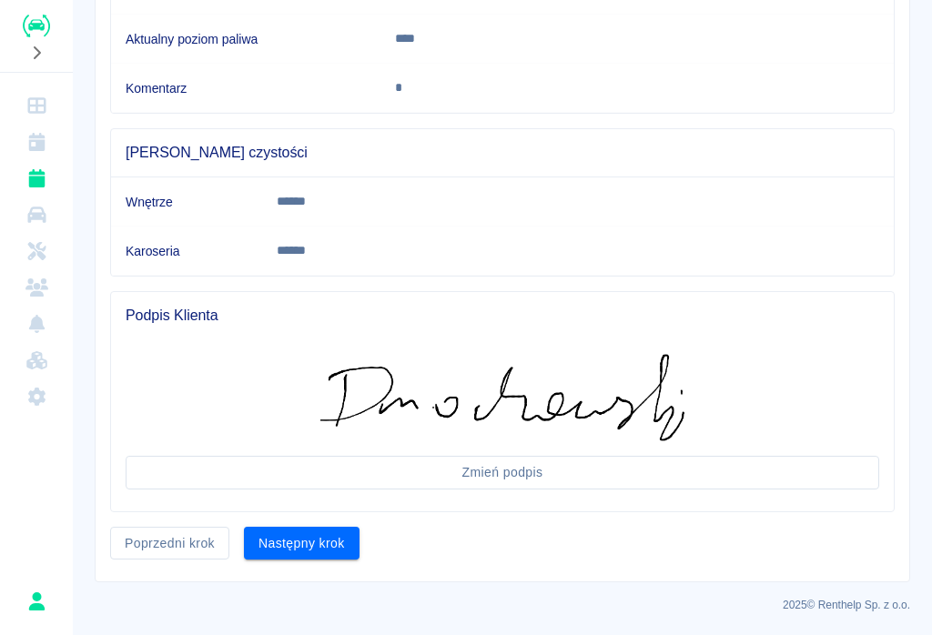
click at [302, 559] on button "Następny krok" at bounding box center [302, 544] width 116 height 34
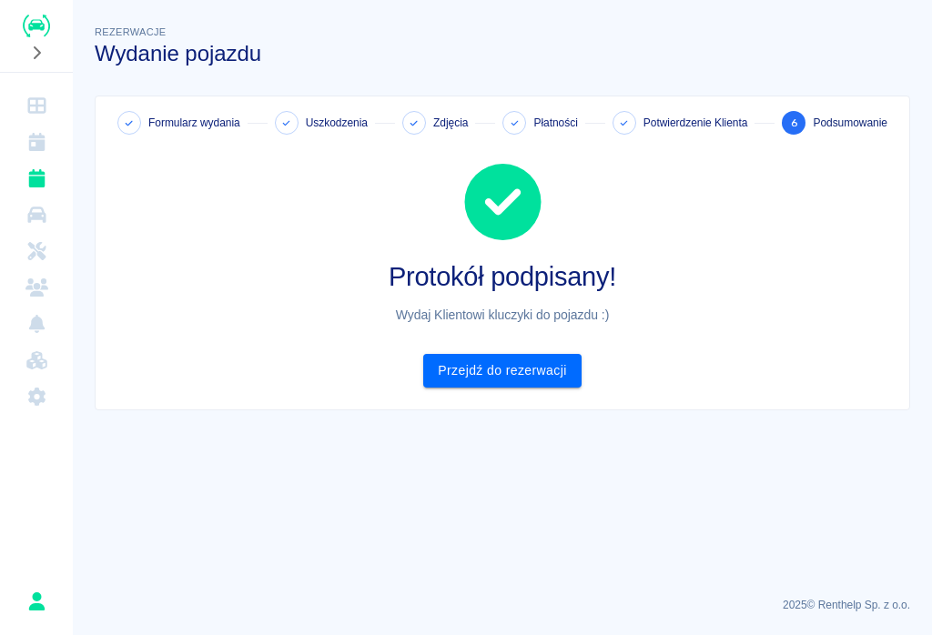
scroll to position [0, 0]
